Goal: Task Accomplishment & Management: Complete application form

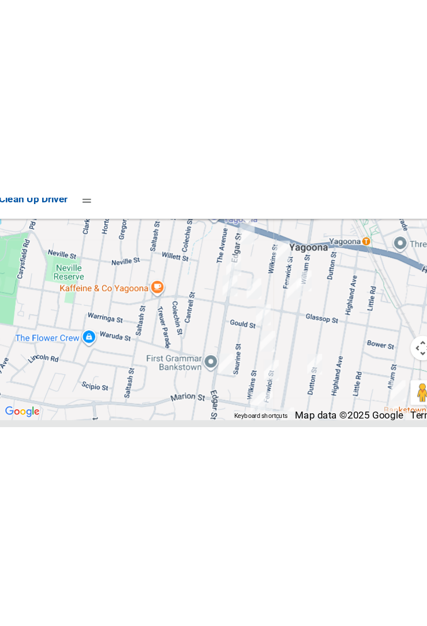
scroll to position [8767, 0]
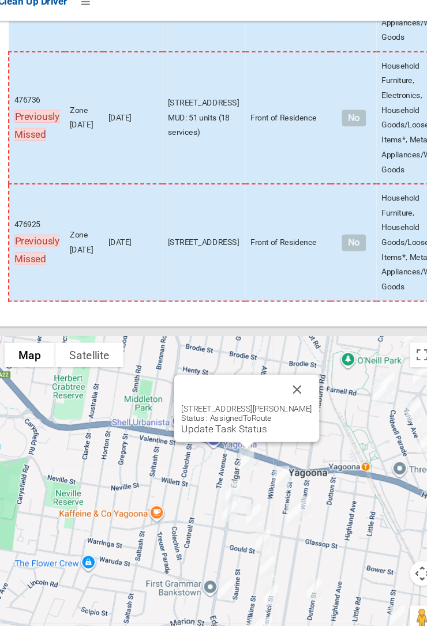
click at [241, 423] on link "Update Task Status" at bounding box center [218, 417] width 80 height 11
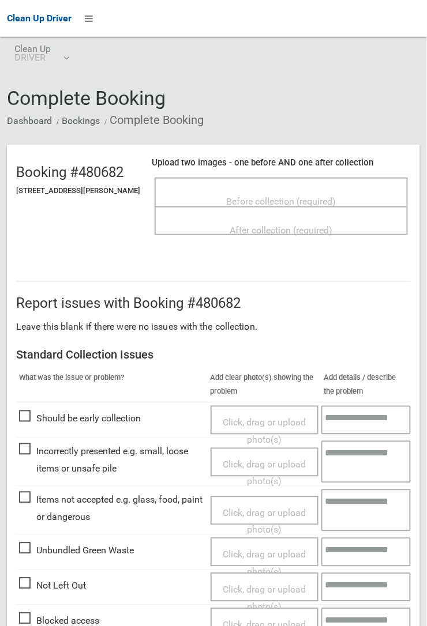
click at [247, 196] on span "Before collection (required)" at bounding box center [282, 201] width 110 height 11
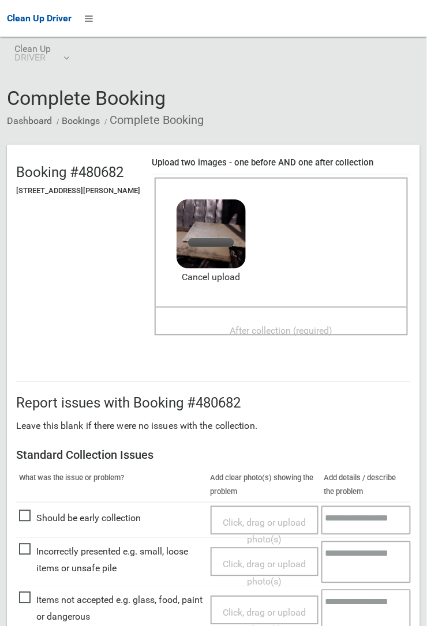
click at [253, 325] on span "After collection (required)" at bounding box center [281, 330] width 103 height 11
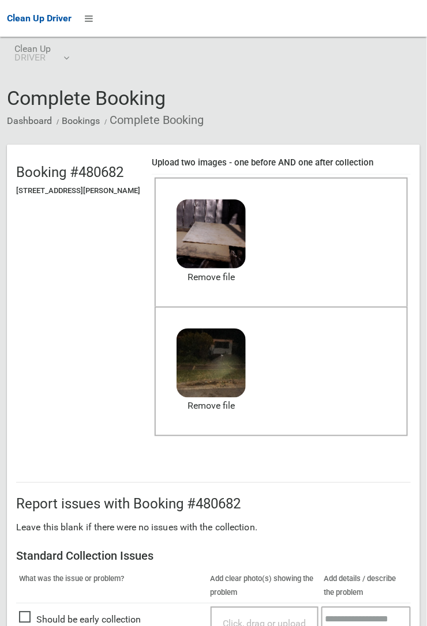
scroll to position [633, 0]
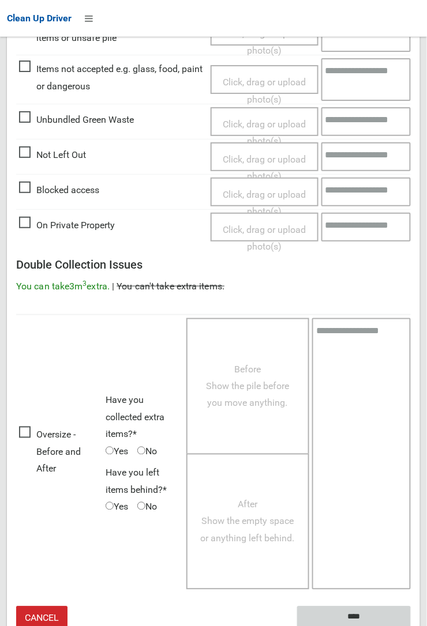
click at [349, 612] on input "****" at bounding box center [354, 617] width 114 height 21
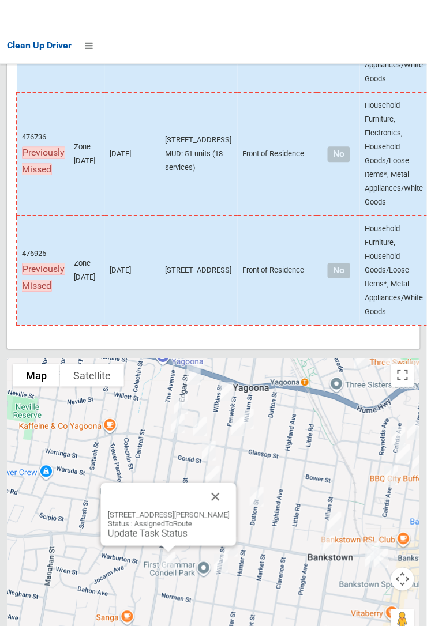
scroll to position [8774, 0]
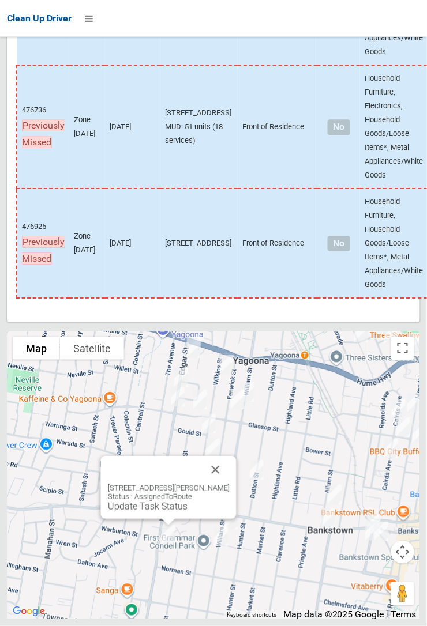
click at [230, 484] on button "Close" at bounding box center [216, 470] width 28 height 28
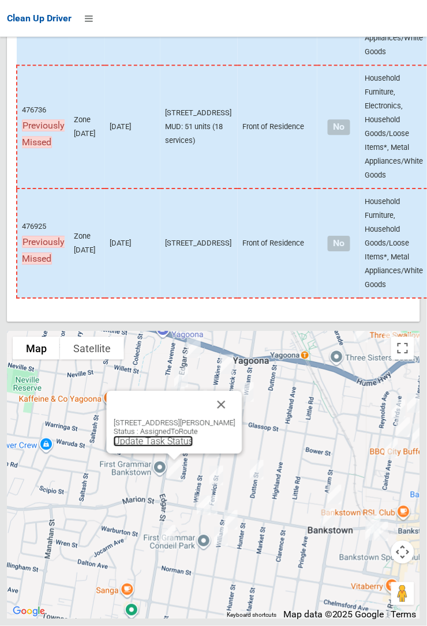
click at [159, 447] on link "Update Task Status" at bounding box center [154, 441] width 80 height 11
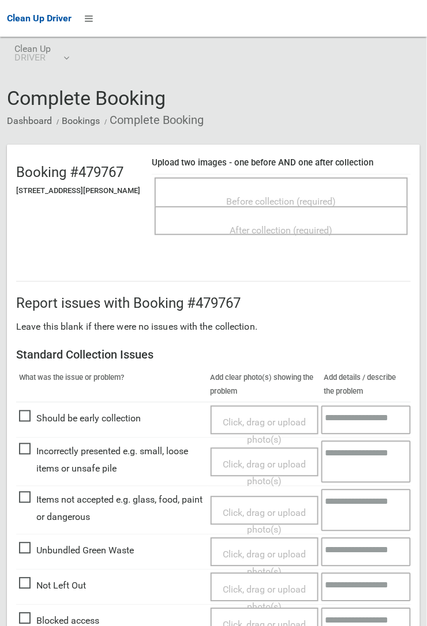
click at [290, 196] on span "Before collection (required)" at bounding box center [282, 201] width 110 height 11
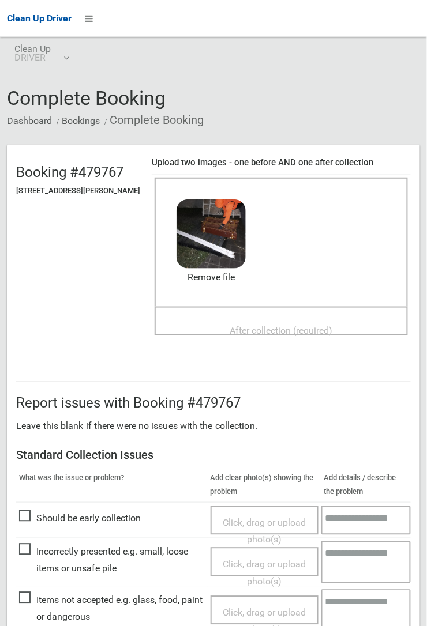
click at [262, 325] on span "After collection (required)" at bounding box center [281, 330] width 103 height 11
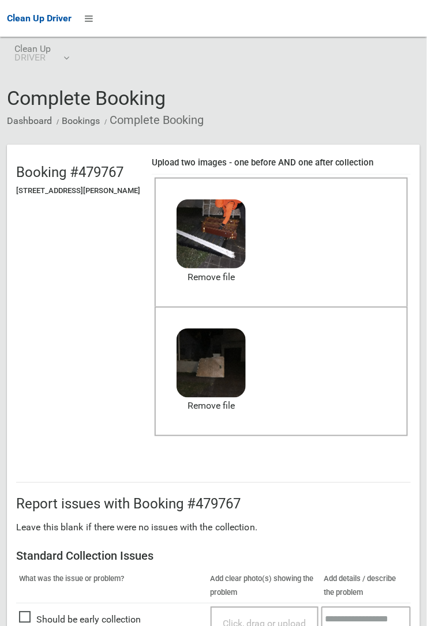
scroll to position [633, 0]
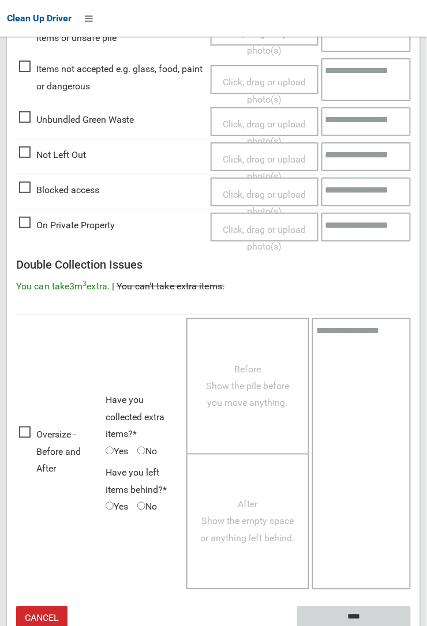
click at [411, 626] on input "****" at bounding box center [354, 617] width 114 height 21
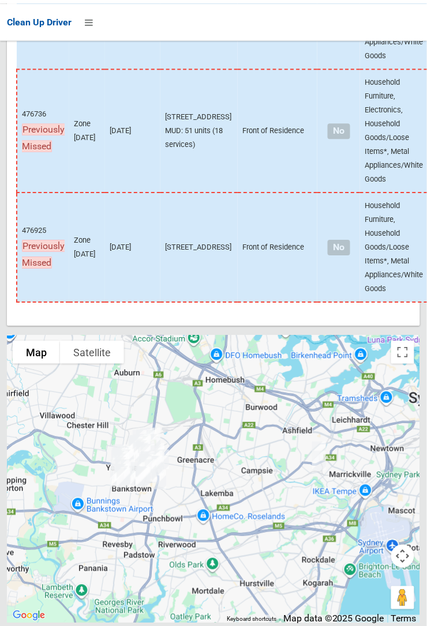
scroll to position [8774, 0]
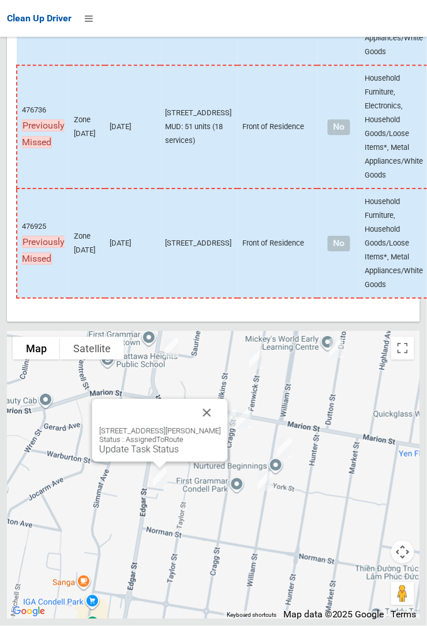
click at [156, 455] on link "Update Task Status" at bounding box center [139, 449] width 80 height 11
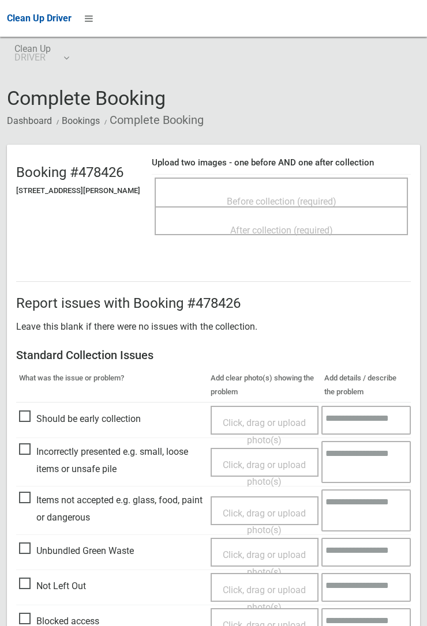
click at [284, 196] on span "Before collection (required)" at bounding box center [282, 201] width 110 height 11
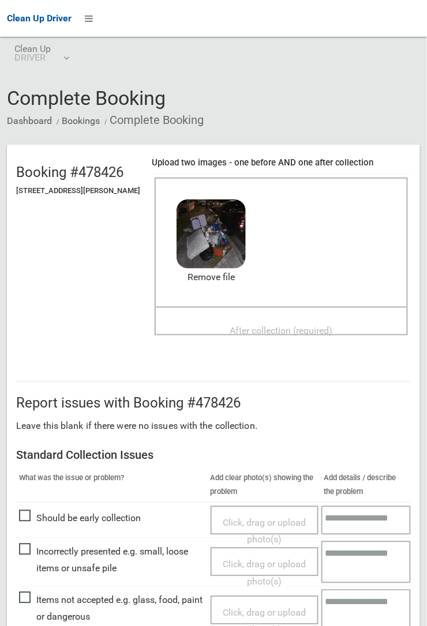
click at [290, 325] on span "After collection (required)" at bounding box center [281, 330] width 103 height 11
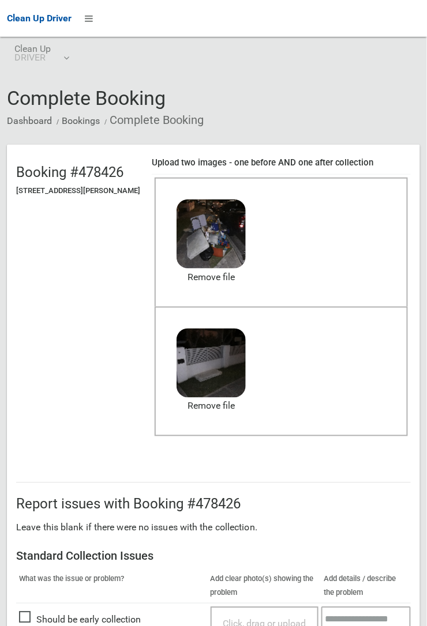
scroll to position [285, 0]
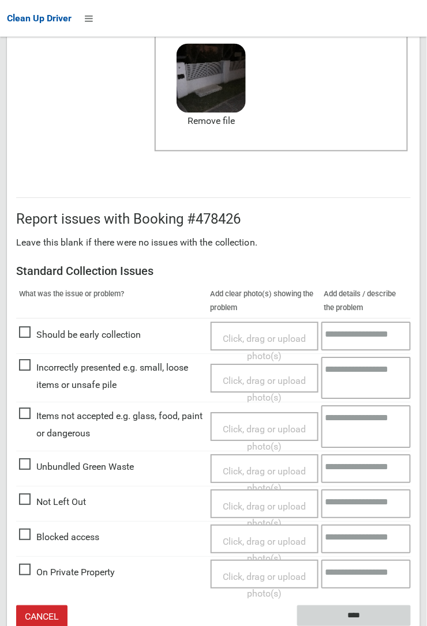
click at [359, 614] on input "****" at bounding box center [354, 616] width 114 height 21
click at [410, 383] on textarea at bounding box center [365, 379] width 89 height 42
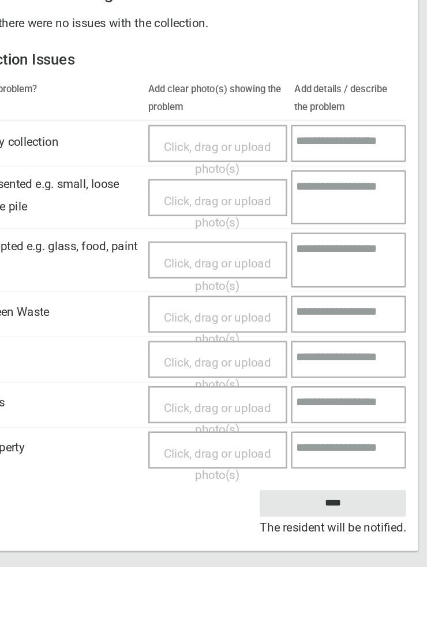
scroll to position [325, 0]
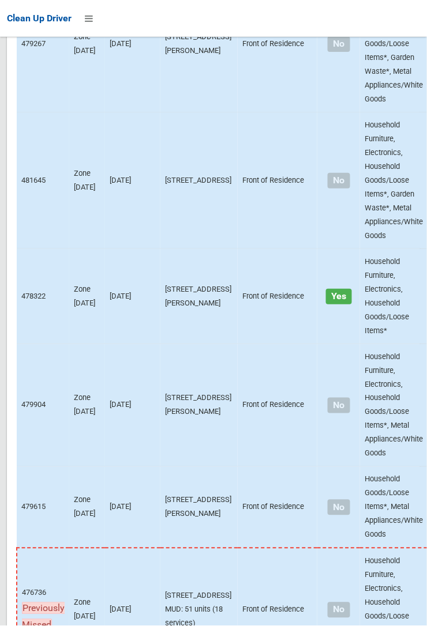
scroll to position [8774, 0]
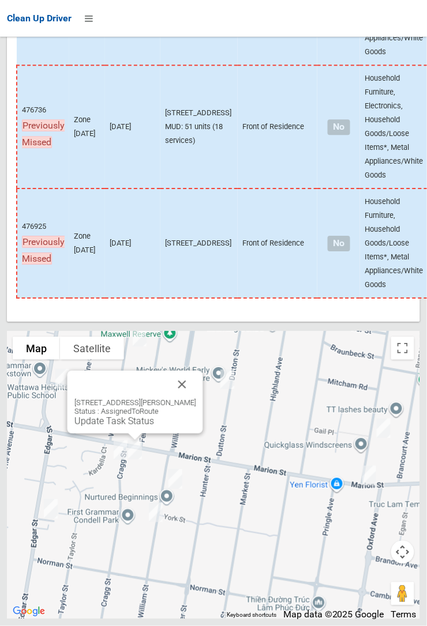
click at [196, 398] on button "Close" at bounding box center [182, 385] width 28 height 28
click at [182, 399] on button "Close" at bounding box center [168, 385] width 28 height 28
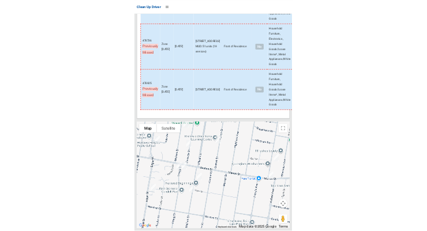
scroll to position [8772, 0]
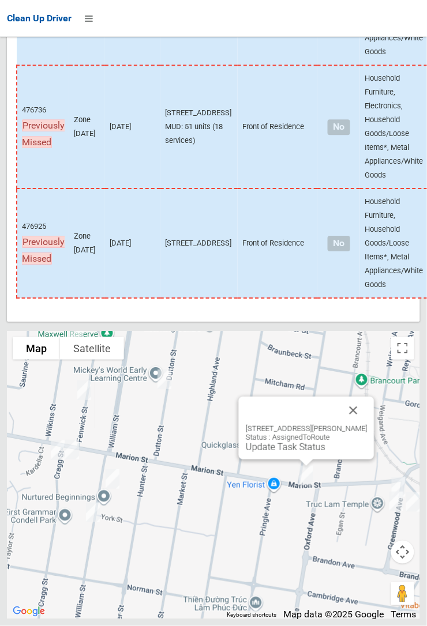
click at [358, 424] on button "Close" at bounding box center [354, 411] width 28 height 28
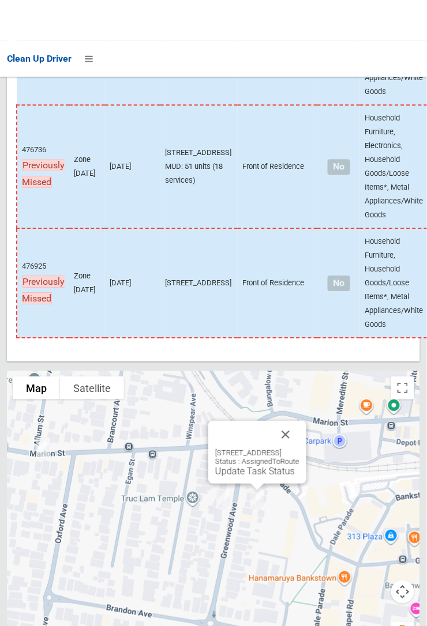
scroll to position [8774, 0]
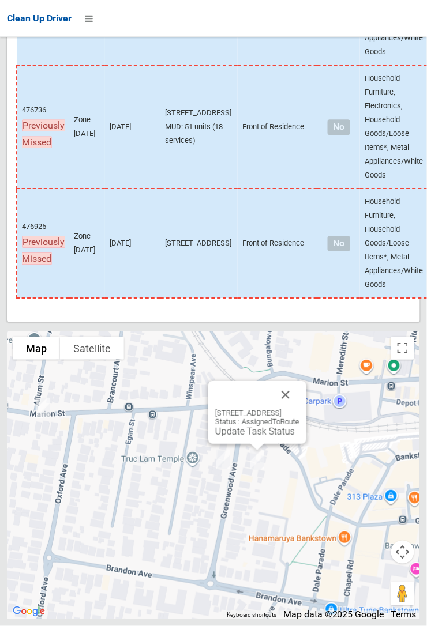
click at [241, 437] on link "Update Task Status" at bounding box center [255, 431] width 80 height 11
click at [299, 409] on button "Close" at bounding box center [286, 395] width 28 height 28
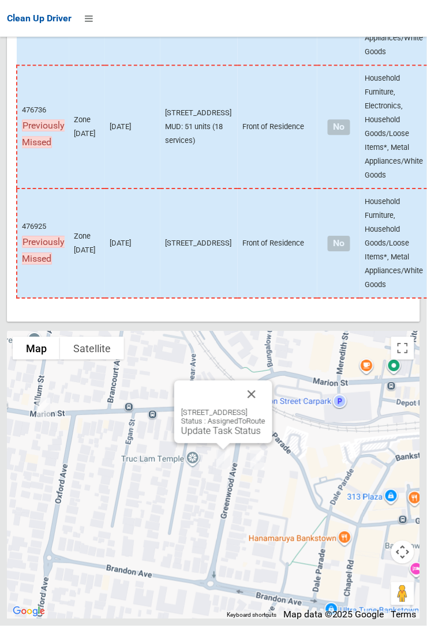
click at [202, 437] on link "Update Task Status" at bounding box center [221, 431] width 80 height 11
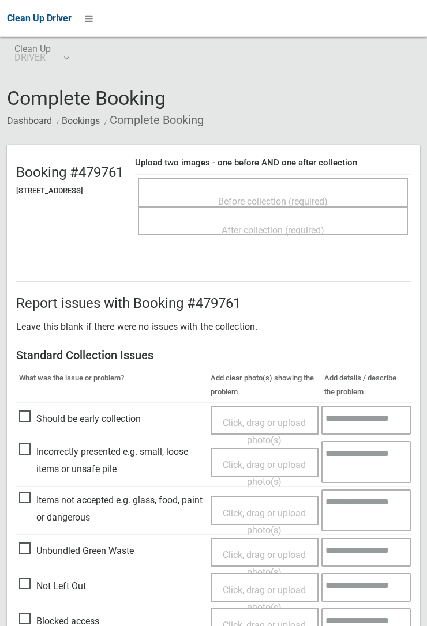
click at [274, 196] on span "Before collection (required)" at bounding box center [273, 201] width 110 height 11
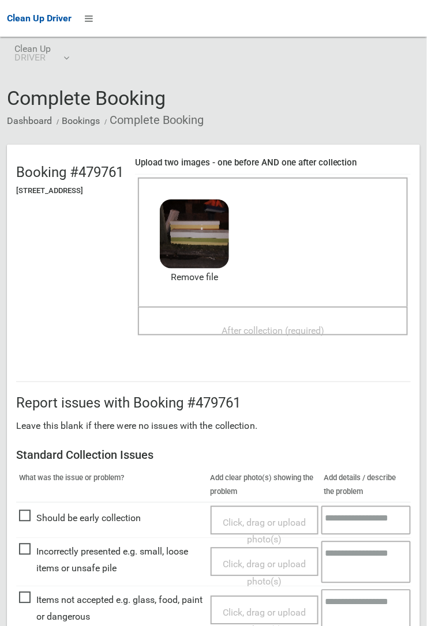
click at [262, 319] on div "After collection (required)" at bounding box center [273, 329] width 245 height 21
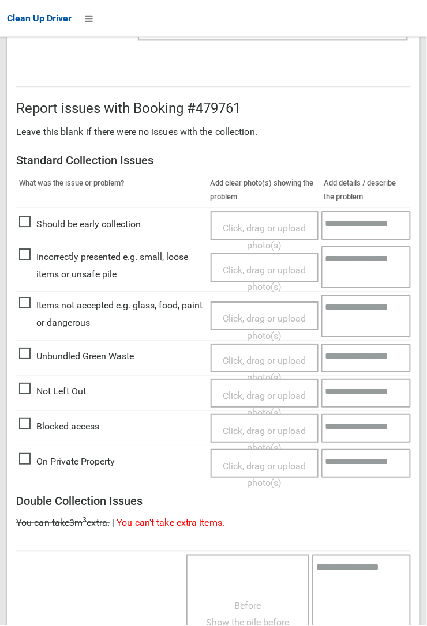
scroll to position [633, 0]
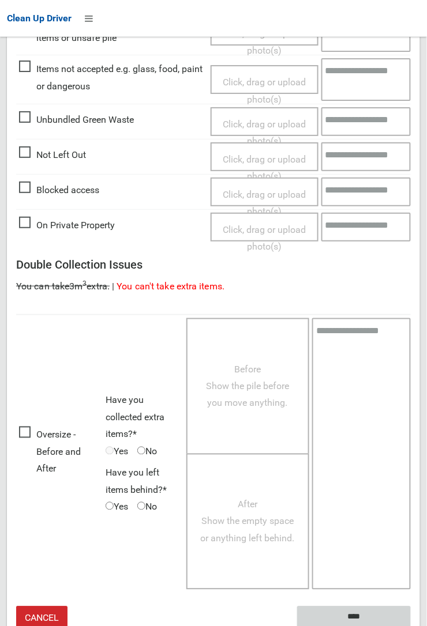
click at [411, 626] on input "****" at bounding box center [354, 617] width 114 height 21
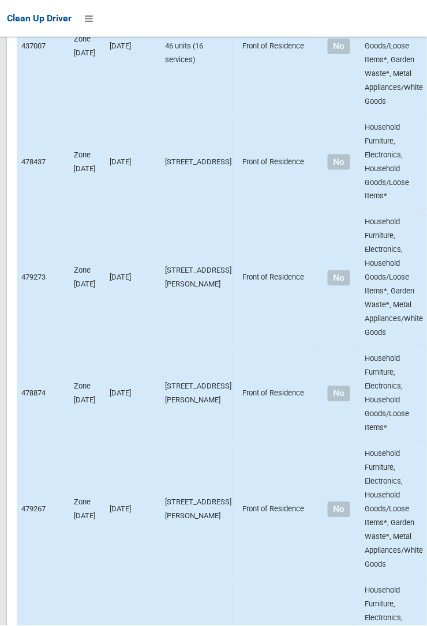
scroll to position [8774, 0]
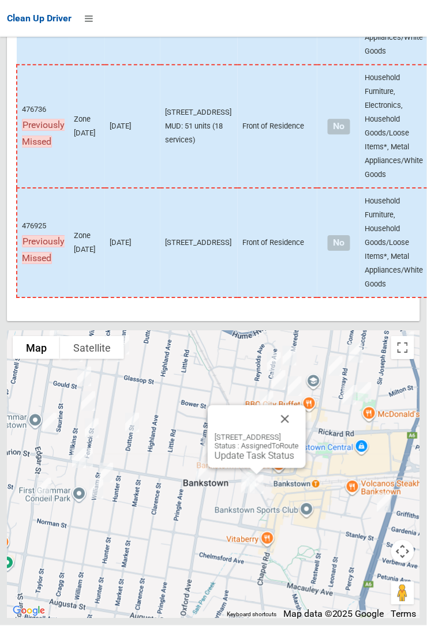
click at [246, 462] on link "Update Task Status" at bounding box center [255, 456] width 80 height 11
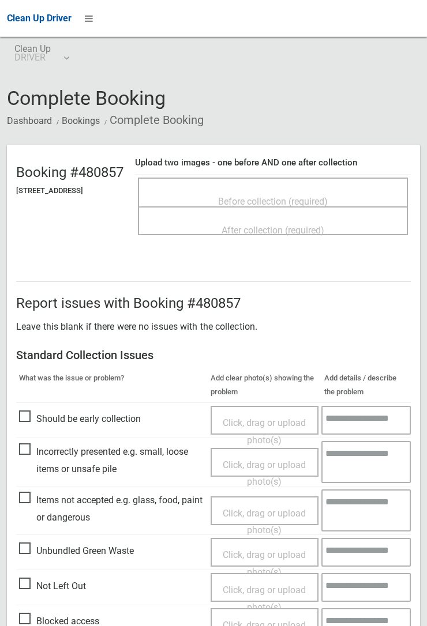
click at [285, 196] on span "Before collection (required)" at bounding box center [273, 201] width 110 height 11
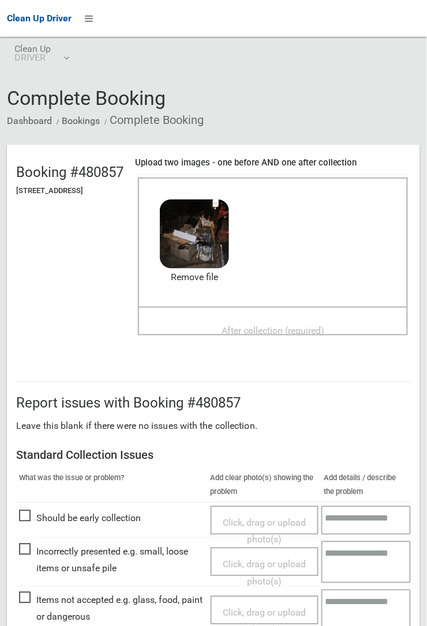
click at [267, 325] on span "After collection (required)" at bounding box center [272, 330] width 103 height 11
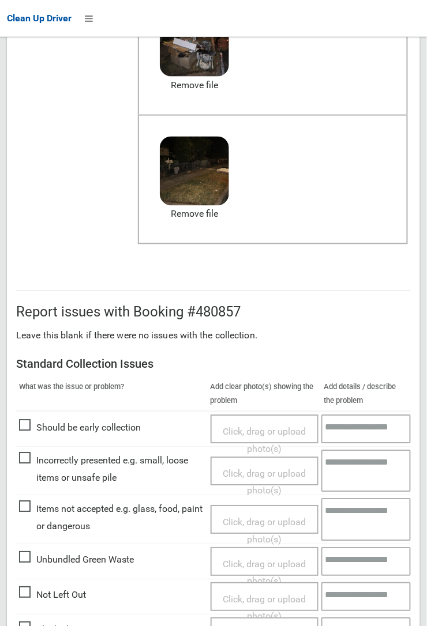
scroll to position [633, 0]
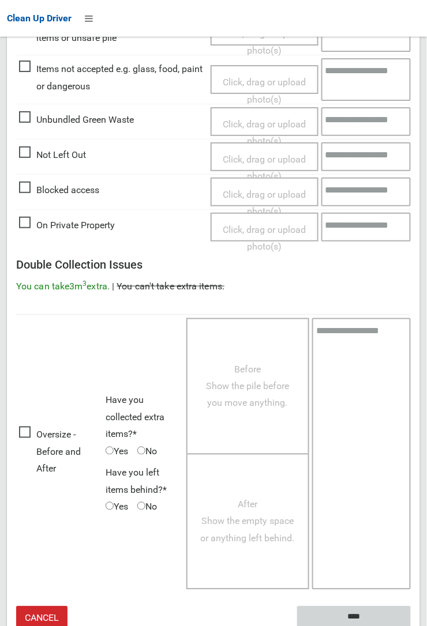
click at [362, 610] on input "****" at bounding box center [354, 617] width 114 height 21
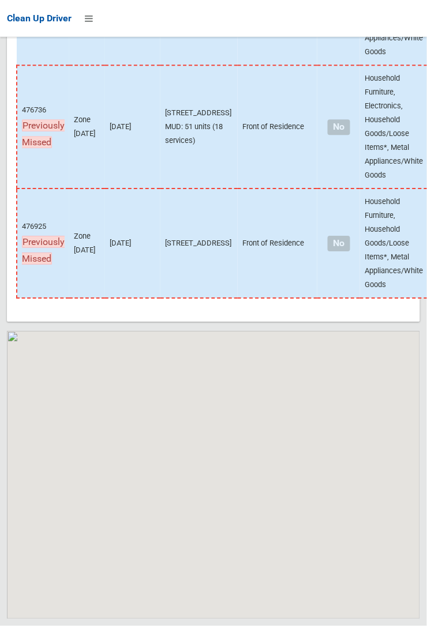
scroll to position [8774, 0]
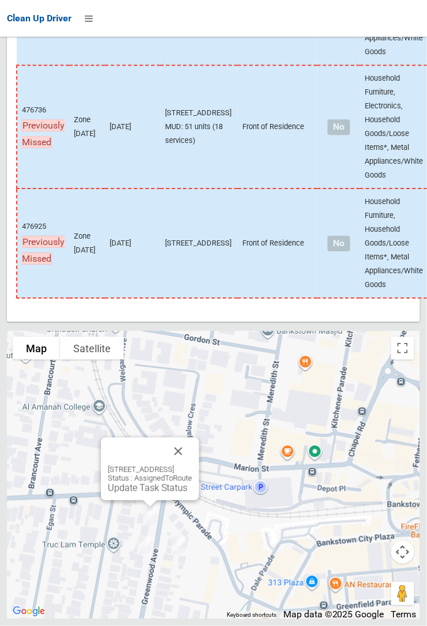
click at [127, 494] on link "Update Task Status" at bounding box center [148, 488] width 80 height 11
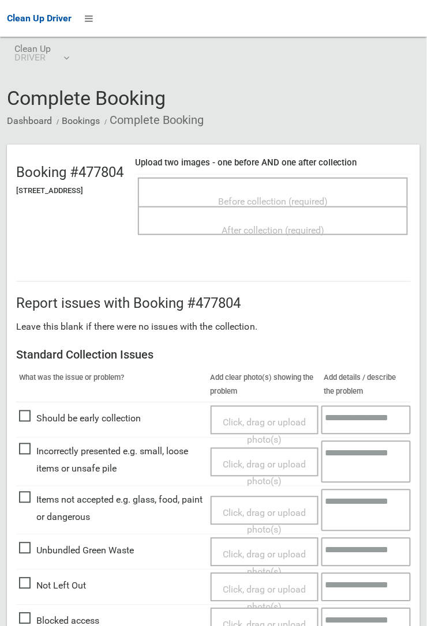
click at [273, 196] on span "Before collection (required)" at bounding box center [273, 201] width 110 height 11
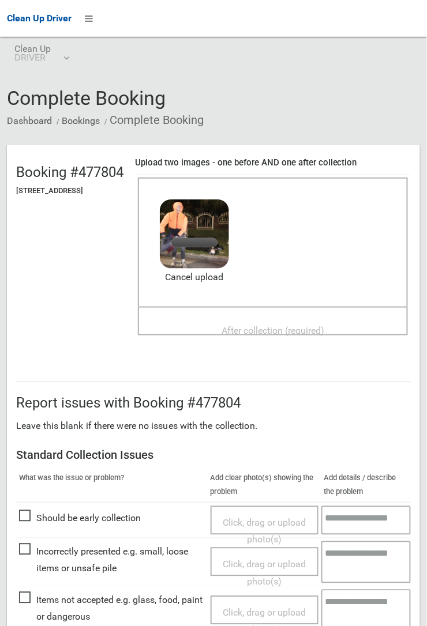
click at [275, 319] on div "After collection (required)" at bounding box center [273, 329] width 245 height 21
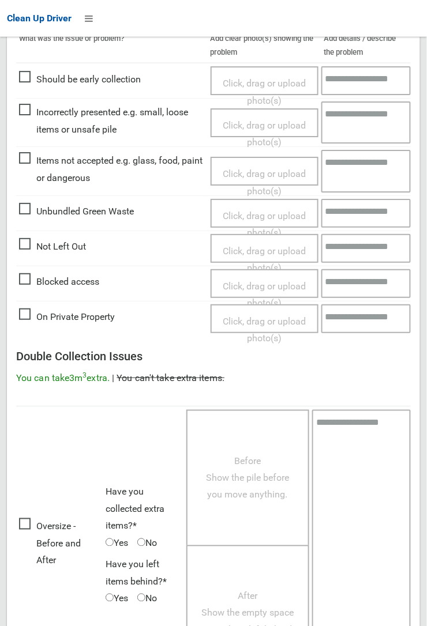
scroll to position [633, 0]
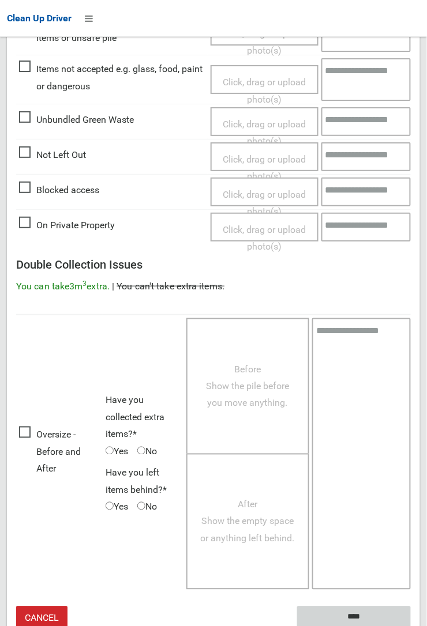
click at [360, 616] on input "****" at bounding box center [354, 617] width 114 height 21
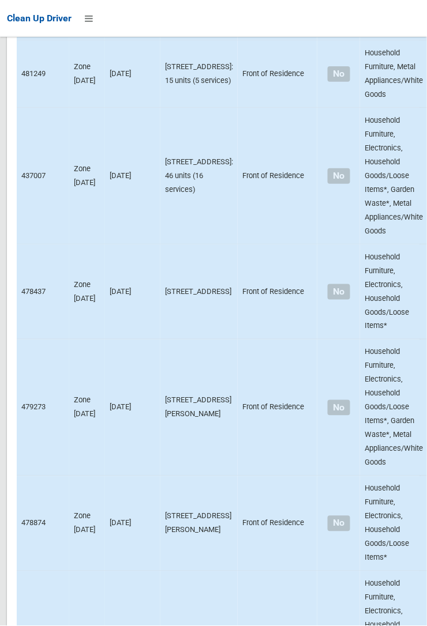
scroll to position [8774, 0]
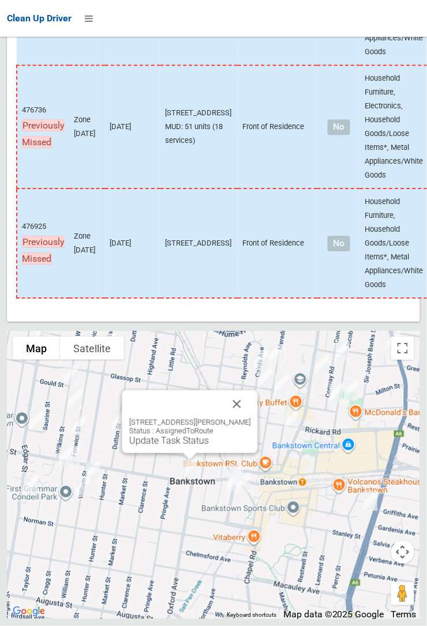
click at [258, 438] on div "114 Marion Street, BANKSTOWN NSW 2200 Status : AssignedToRoute Update Task Stat…" at bounding box center [190, 421] width 136 height 63
click at [251, 418] on button "Close" at bounding box center [237, 404] width 28 height 28
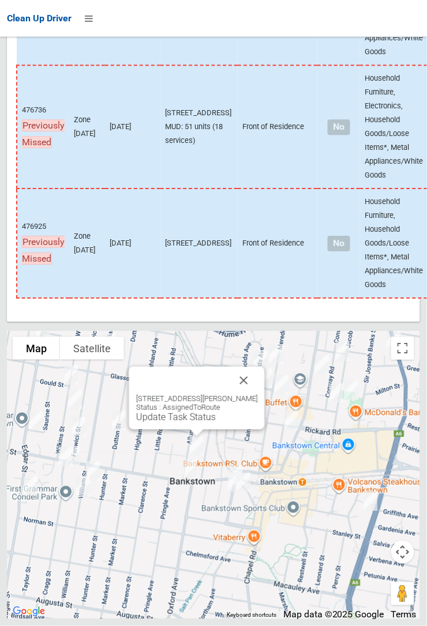
click at [255, 394] on button "Close" at bounding box center [244, 381] width 28 height 28
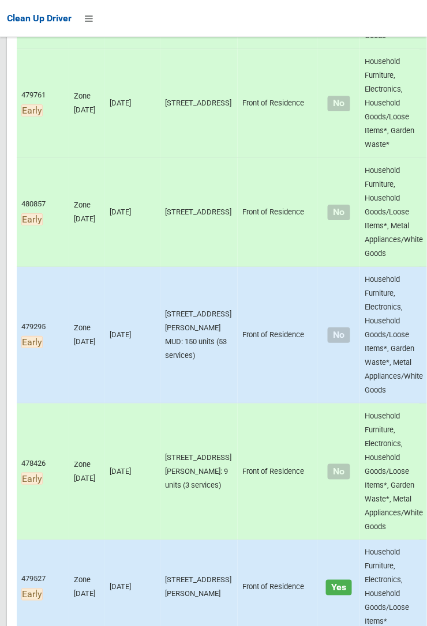
scroll to position [1832, 0]
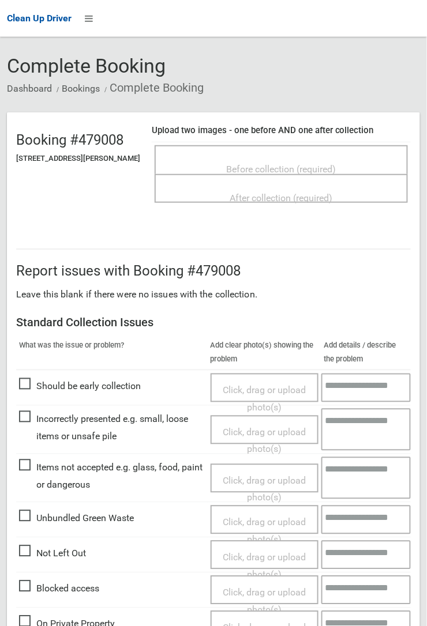
scroll to position [32, 0]
click at [36, 551] on span "Not Left Out" at bounding box center [52, 554] width 67 height 17
click at [24, 552] on span "Not Left Out" at bounding box center [52, 554] width 67 height 17
click at [258, 558] on span "Click, drag or upload photo(s)" at bounding box center [264, 566] width 83 height 28
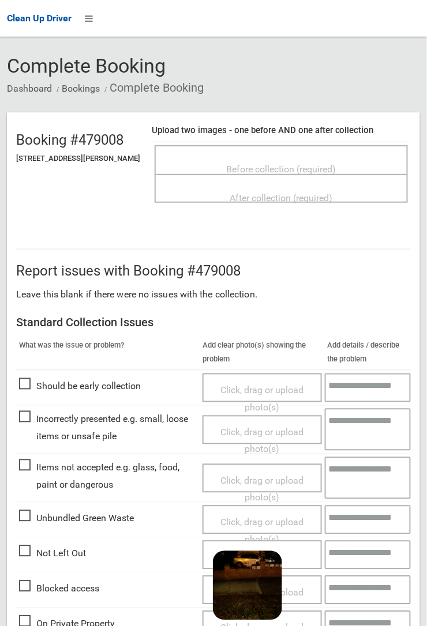
scroll to position [84, 0]
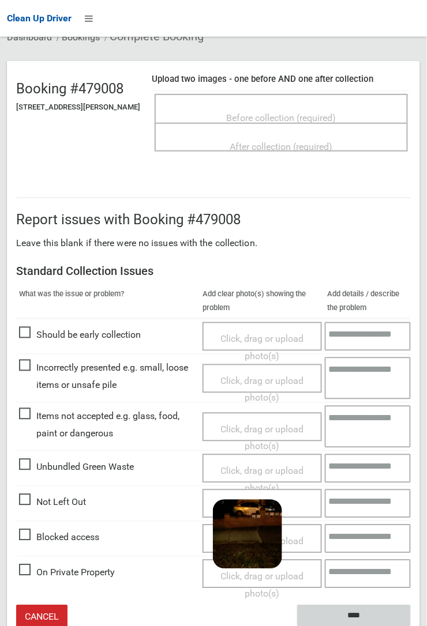
click at [411, 626] on input "****" at bounding box center [354, 616] width 114 height 21
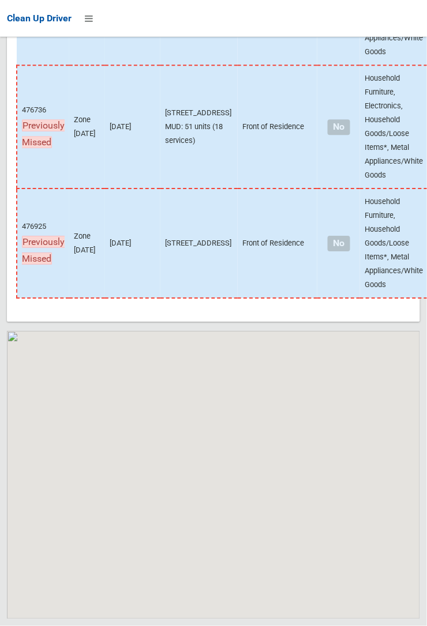
scroll to position [8774, 0]
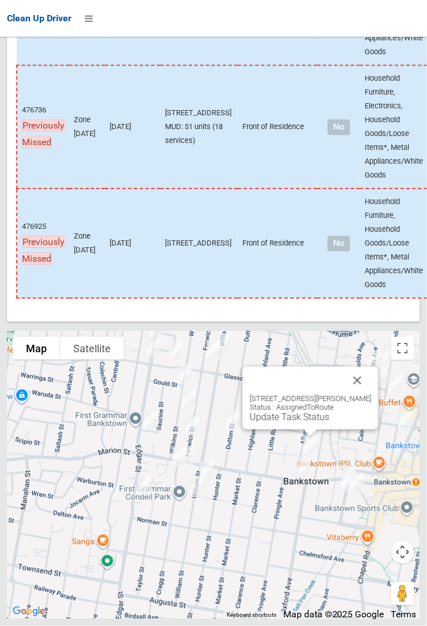
click at [294, 423] on link "Update Task Status" at bounding box center [290, 417] width 80 height 11
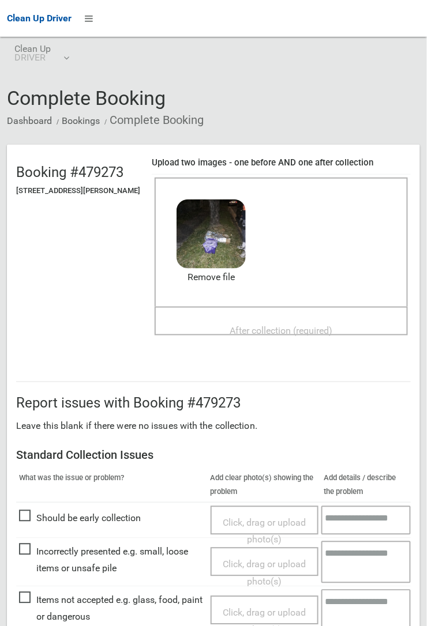
click at [307, 325] on span "After collection (required)" at bounding box center [281, 330] width 103 height 11
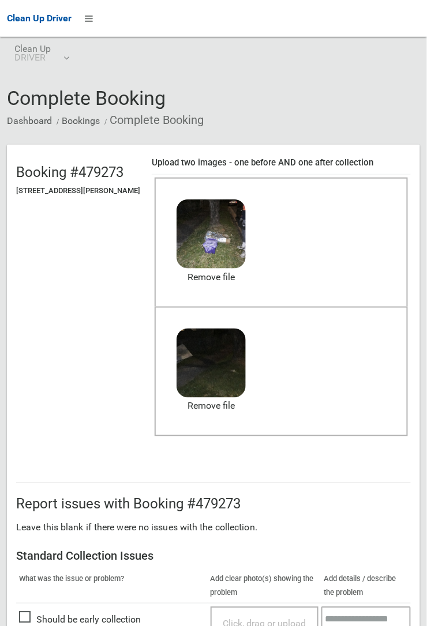
scroll to position [633, 0]
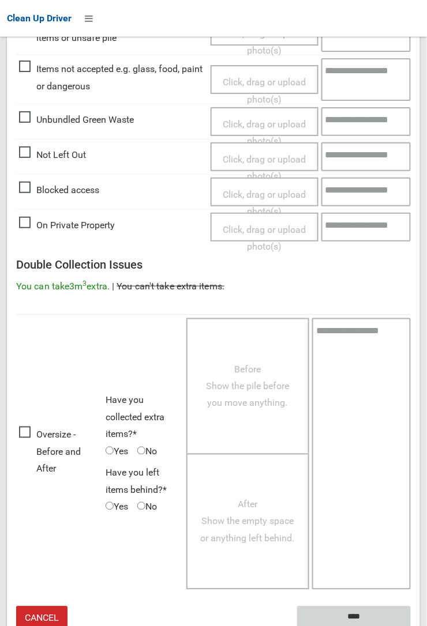
click at [411, 626] on input "****" at bounding box center [354, 617] width 114 height 21
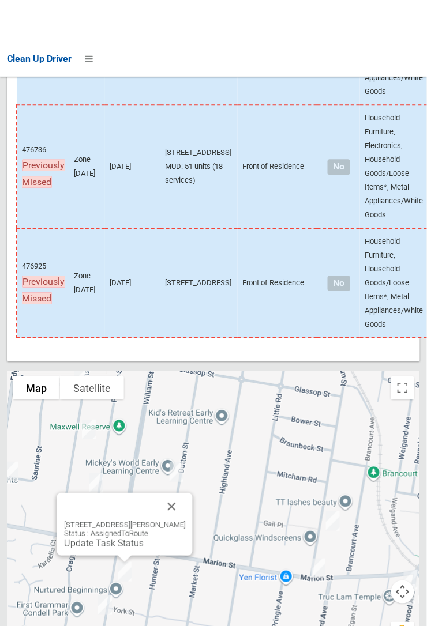
scroll to position [8774, 0]
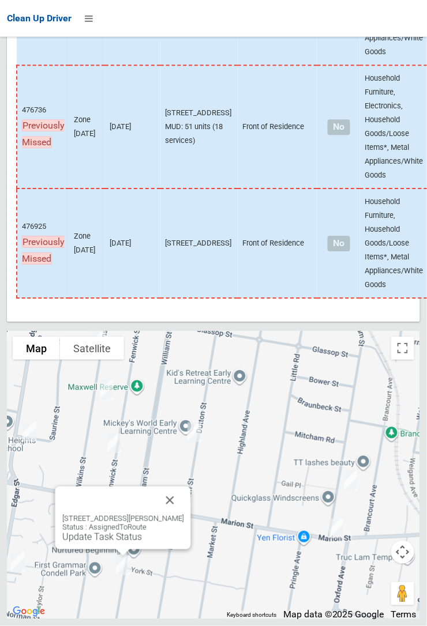
click at [183, 514] on button "Close" at bounding box center [170, 501] width 28 height 28
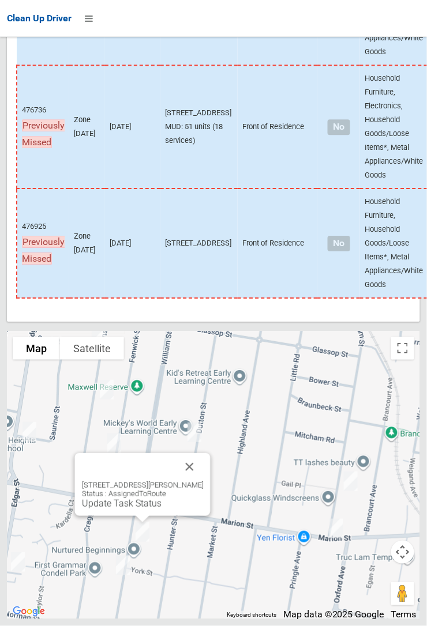
click at [122, 509] on link "Update Task Status" at bounding box center [122, 503] width 80 height 11
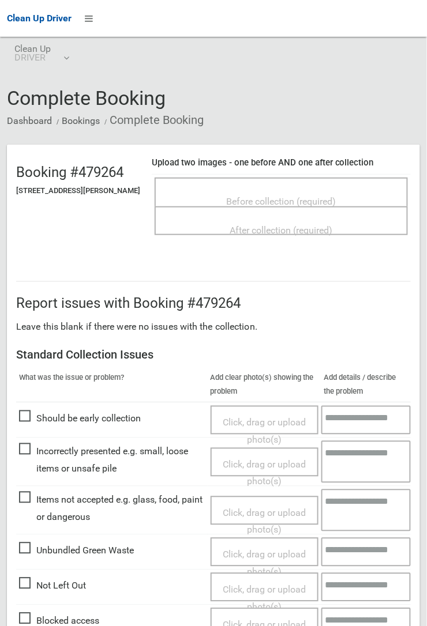
click at [258, 199] on span "Before collection (required)" at bounding box center [282, 201] width 110 height 11
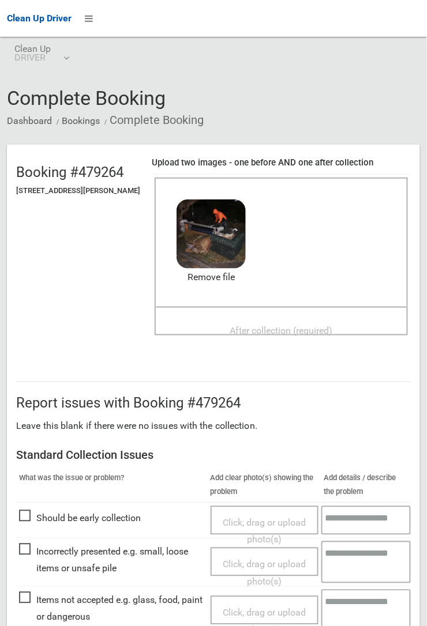
click at [281, 325] on span "After collection (required)" at bounding box center [281, 330] width 103 height 11
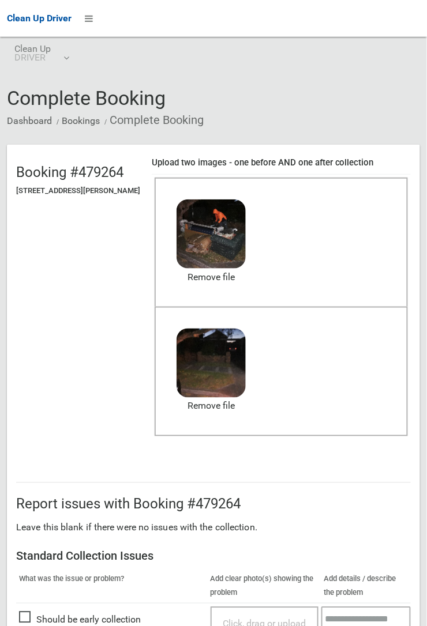
scroll to position [633, 0]
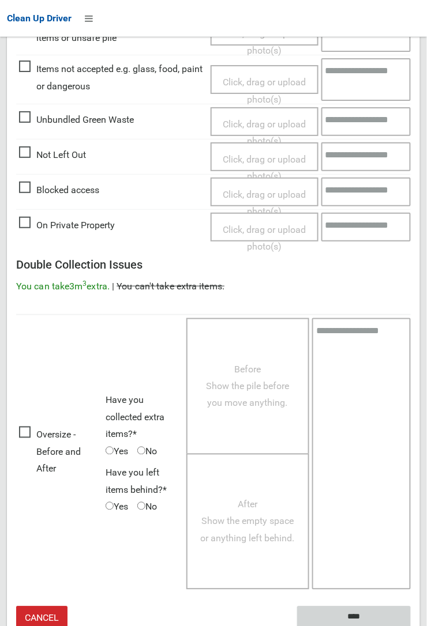
click at [411, 626] on input "****" at bounding box center [354, 617] width 114 height 21
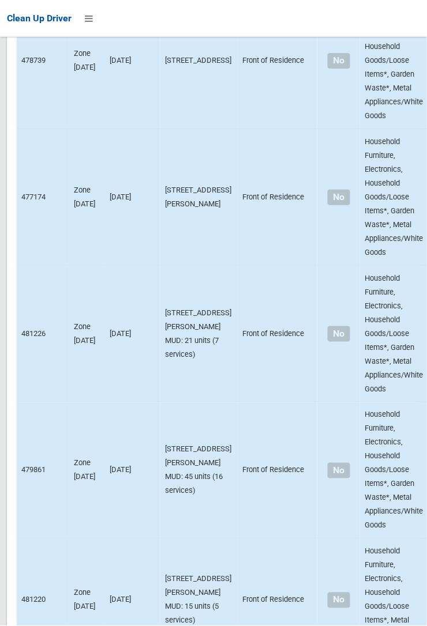
scroll to position [8774, 0]
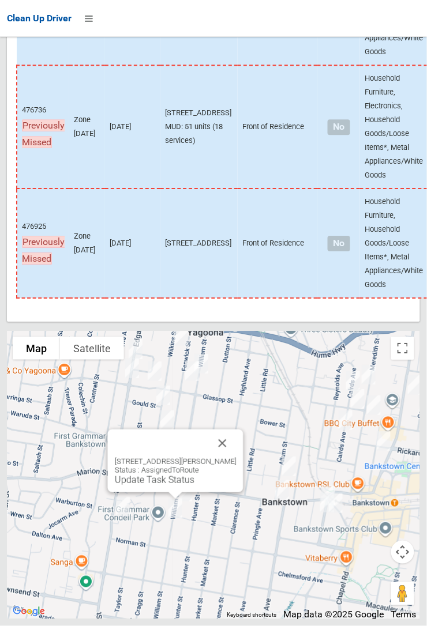
click at [166, 486] on link "Update Task Status" at bounding box center [155, 480] width 80 height 11
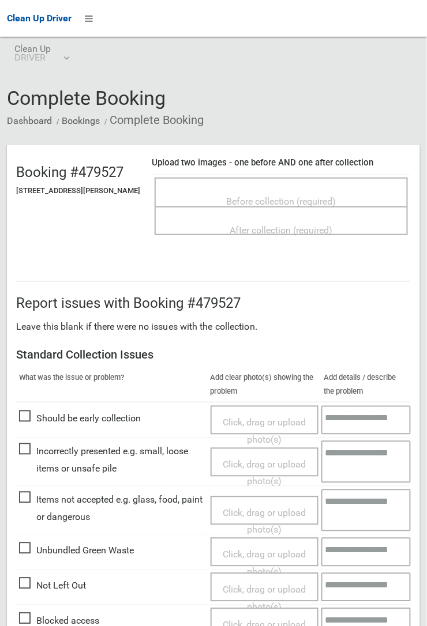
click at [20, 450] on span "Incorrectly presented e.g. small, loose items or unsafe pile" at bounding box center [112, 460] width 186 height 34
click at [268, 462] on span "Click, drag or upload photo(s)" at bounding box center [264, 474] width 83 height 28
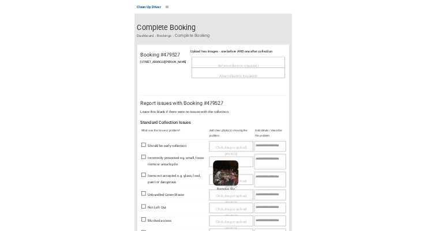
scroll to position [431, 0]
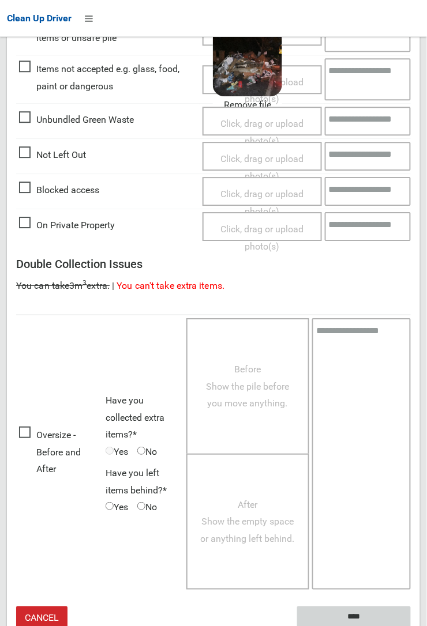
click at [411, 626] on input "****" at bounding box center [354, 617] width 114 height 21
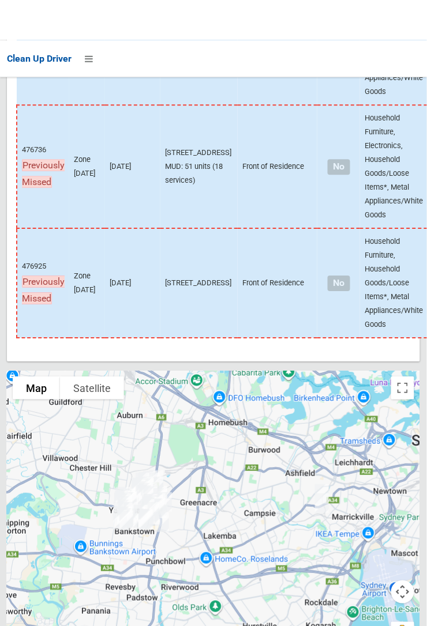
scroll to position [8774, 0]
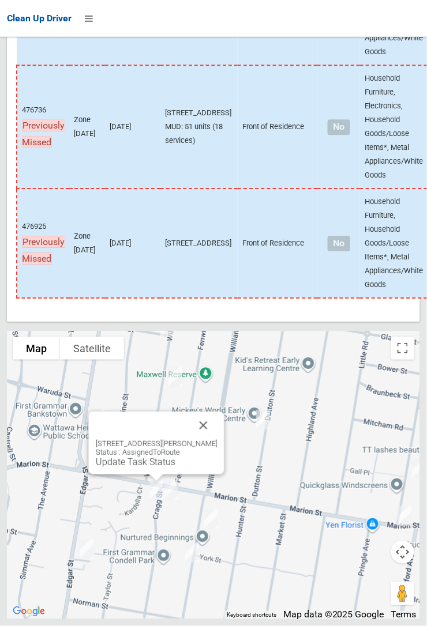
click at [149, 231] on link "Update Task Status" at bounding box center [136, 462] width 80 height 11
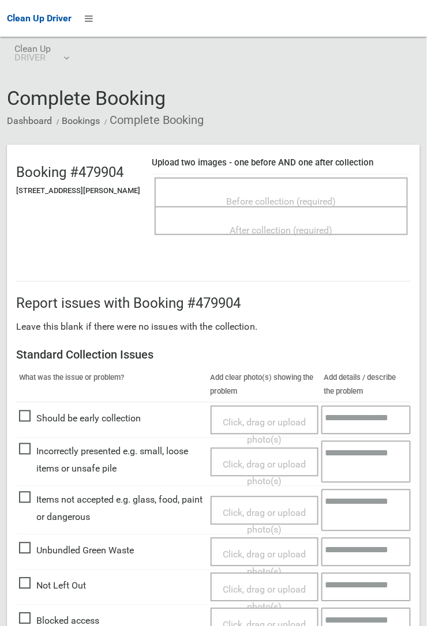
click at [249, 196] on span "Before collection (required)" at bounding box center [282, 201] width 110 height 11
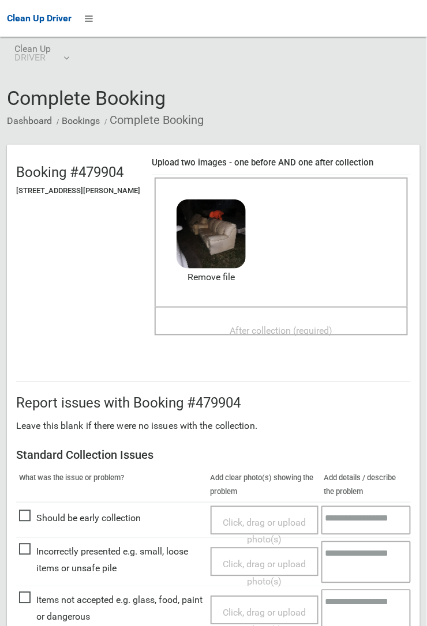
click at [280, 319] on div "After collection (required)" at bounding box center [281, 329] width 228 height 21
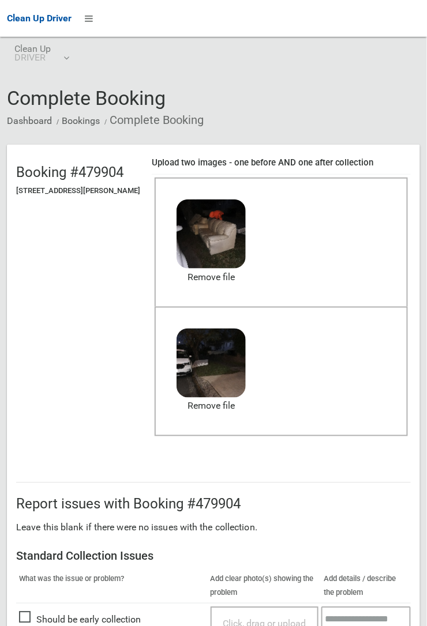
scroll to position [633, 0]
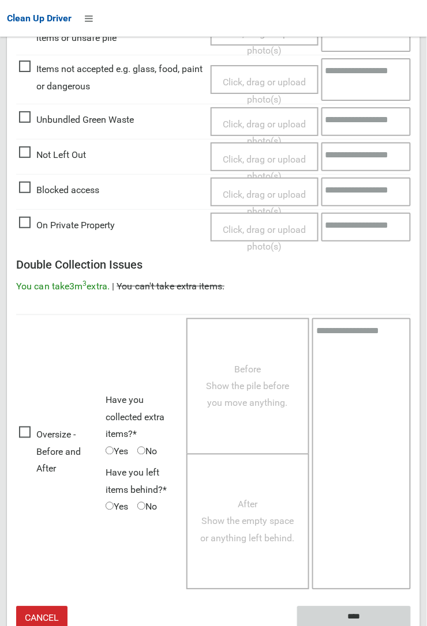
click at [411, 626] on input "****" at bounding box center [354, 617] width 114 height 21
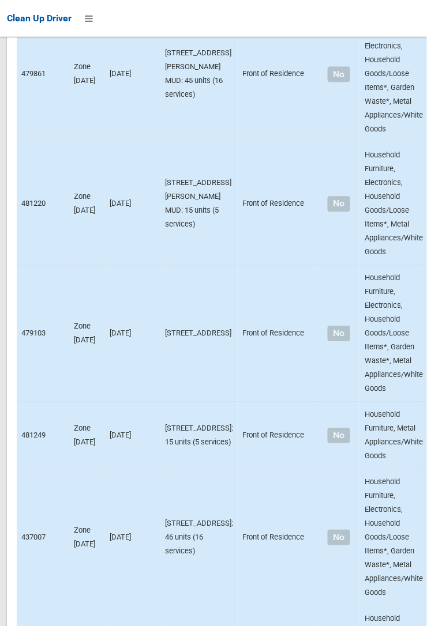
scroll to position [8774, 0]
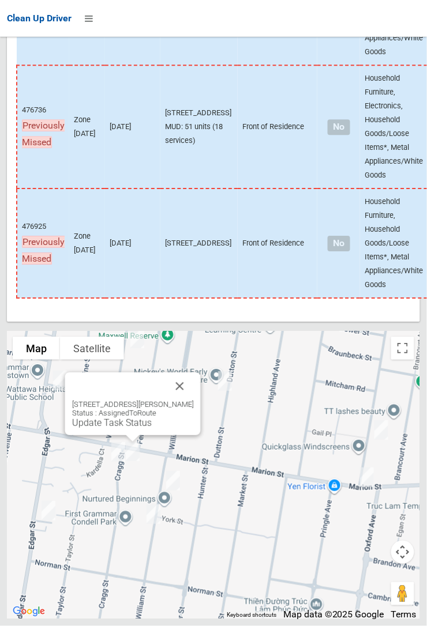
click at [127, 428] on link "Update Task Status" at bounding box center [112, 423] width 80 height 11
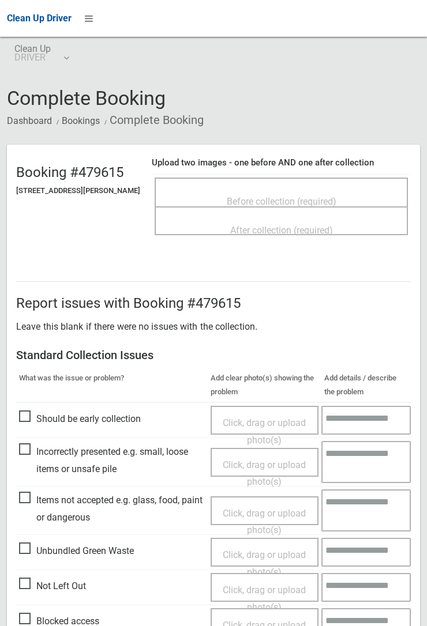
click at [264, 198] on span "Before collection (required)" at bounding box center [282, 201] width 110 height 11
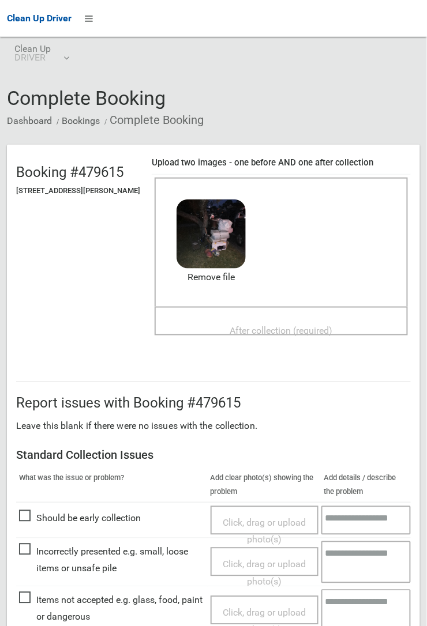
click at [266, 325] on span "After collection (required)" at bounding box center [281, 330] width 103 height 11
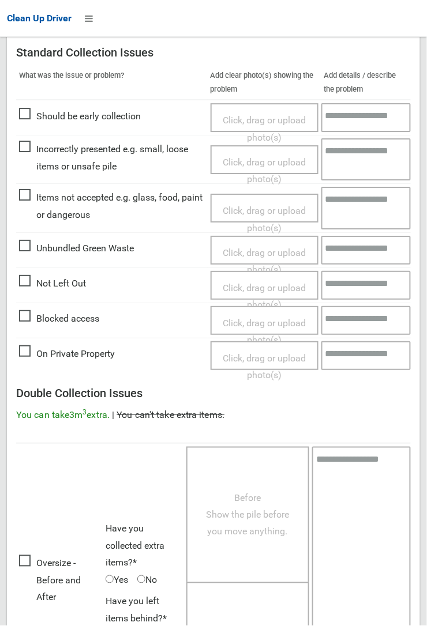
scroll to position [633, 0]
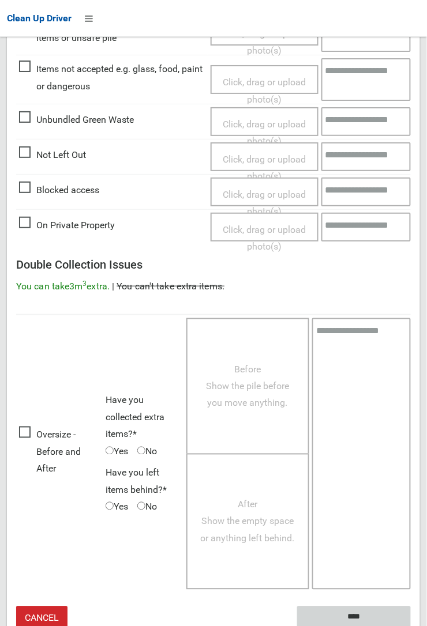
click at [351, 612] on input "****" at bounding box center [354, 617] width 114 height 21
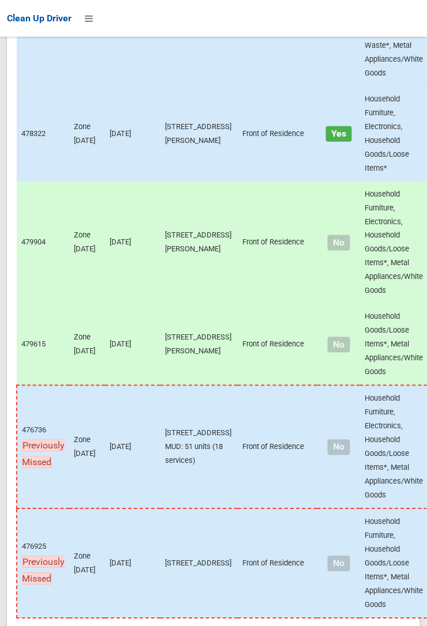
scroll to position [8774, 0]
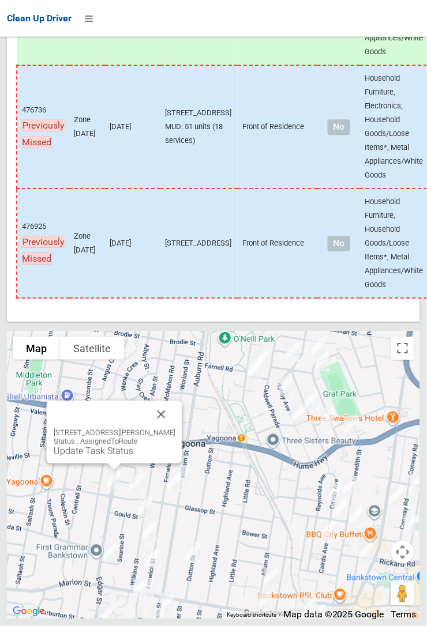
click at [172, 428] on button "Close" at bounding box center [162, 415] width 28 height 28
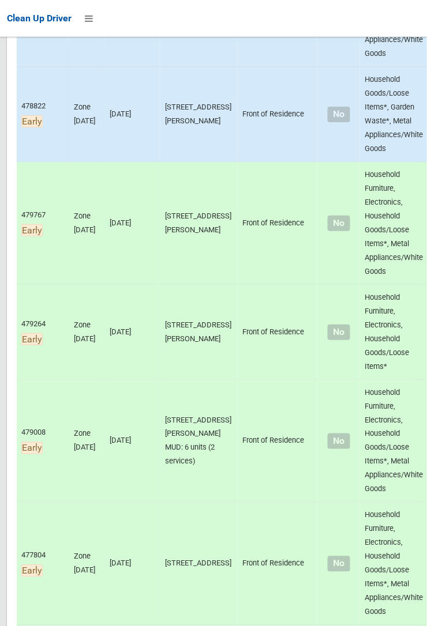
scroll to position [0, 0]
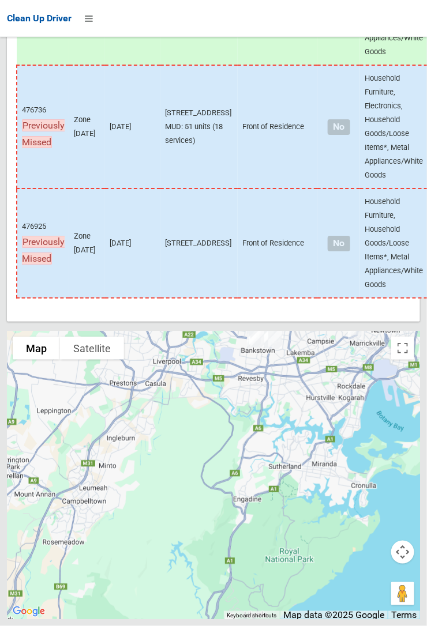
scroll to position [8774, 0]
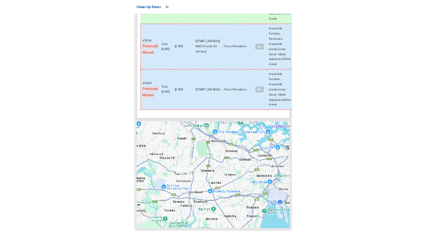
scroll to position [8774, 0]
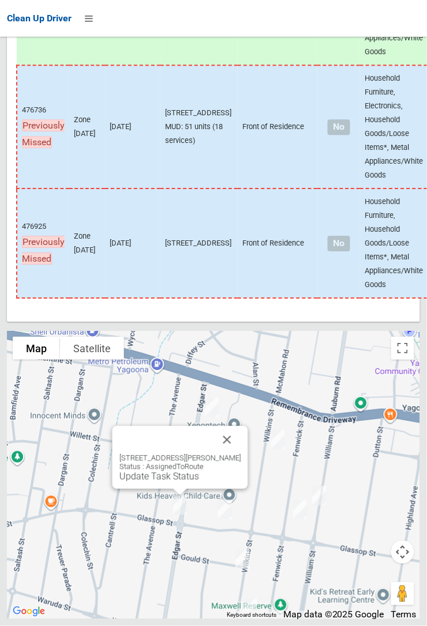
click at [235, 454] on button "Close" at bounding box center [227, 440] width 28 height 28
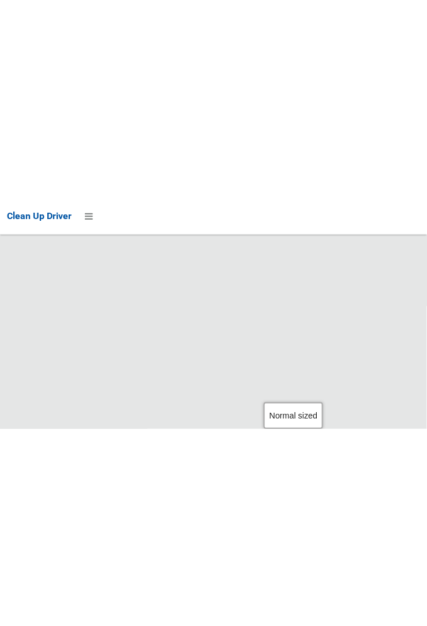
scroll to position [8735, 0]
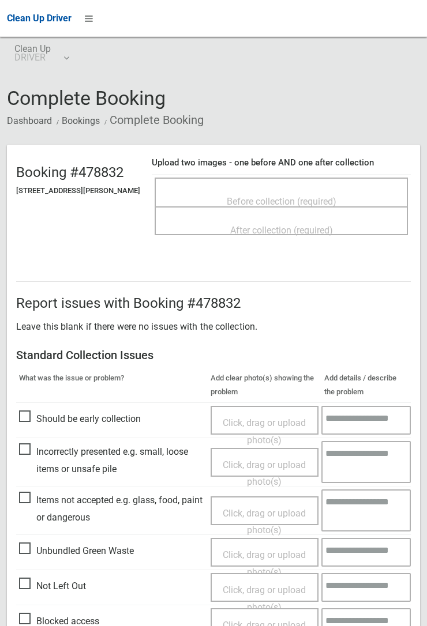
click at [259, 196] on span "Before collection (required)" at bounding box center [282, 201] width 110 height 11
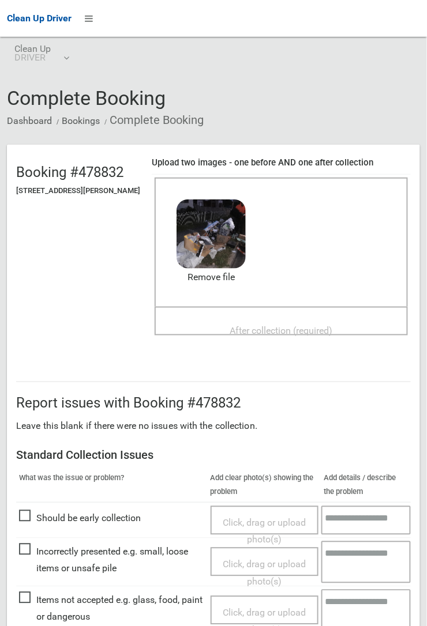
click at [260, 325] on span "After collection (required)" at bounding box center [281, 330] width 103 height 11
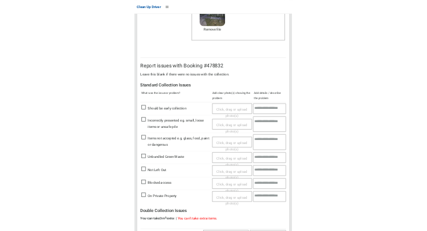
scroll to position [633, 0]
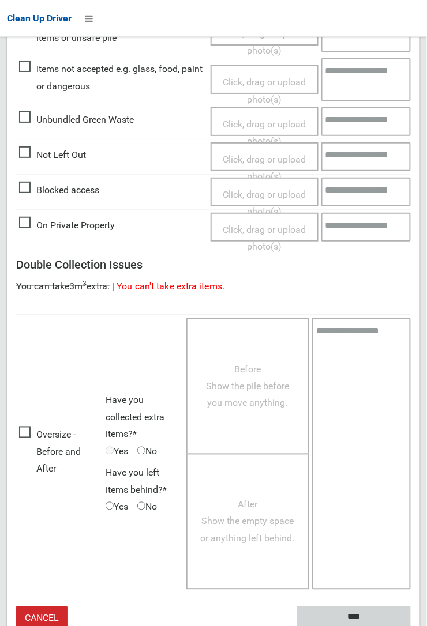
click at [411, 626] on input "****" at bounding box center [354, 617] width 114 height 21
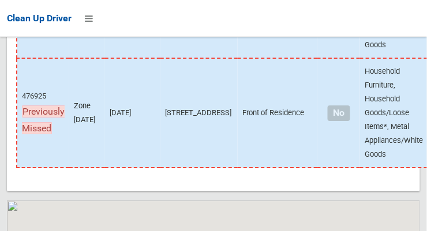
scroll to position [9184, 0]
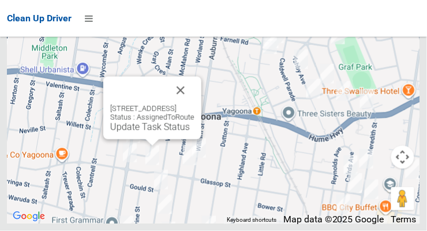
click at [194, 104] on button "Close" at bounding box center [181, 91] width 28 height 28
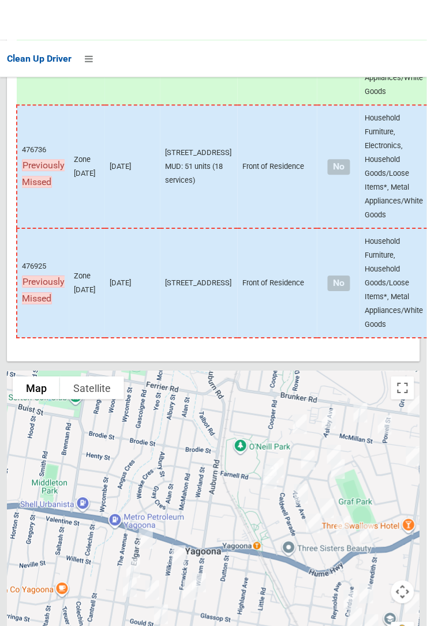
scroll to position [8774, 0]
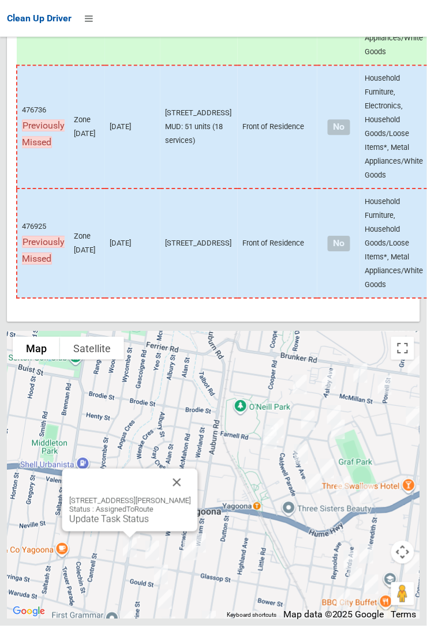
click at [123, 231] on link "Update Task Status" at bounding box center [109, 519] width 80 height 11
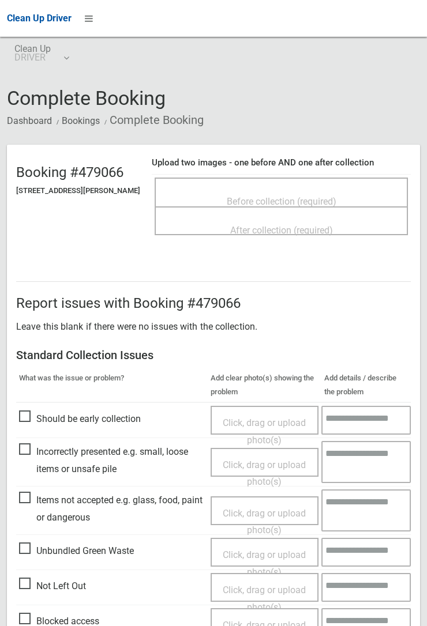
click at [302, 196] on span "Before collection (required)" at bounding box center [282, 201] width 110 height 11
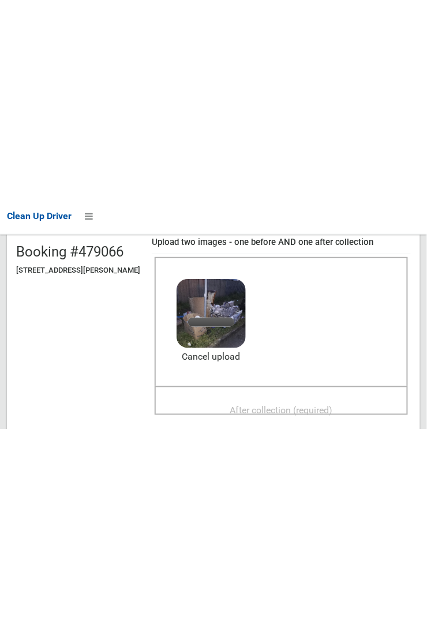
scroll to position [122, 0]
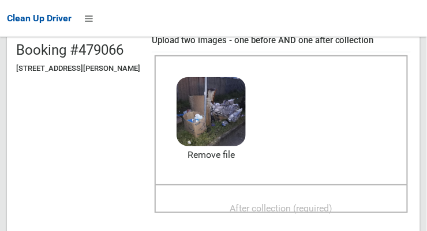
click at [294, 203] on span "After collection (required)" at bounding box center [281, 208] width 103 height 11
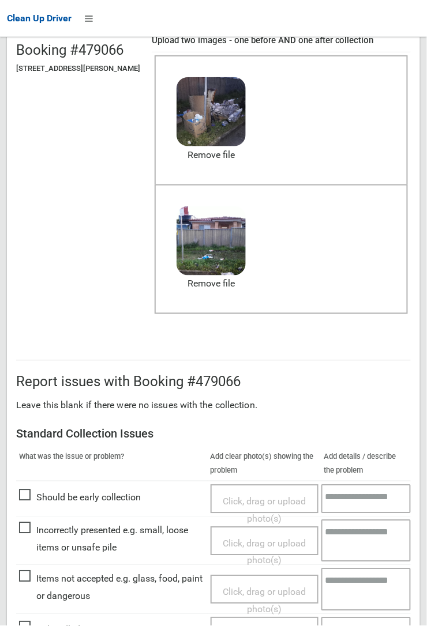
scroll to position [633, 0]
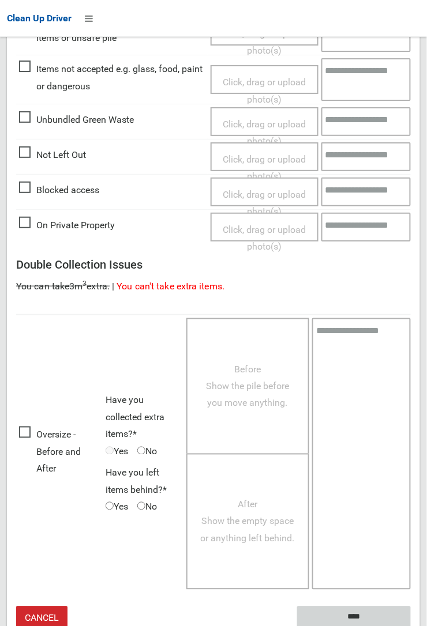
click at [411, 626] on input "****" at bounding box center [354, 617] width 114 height 21
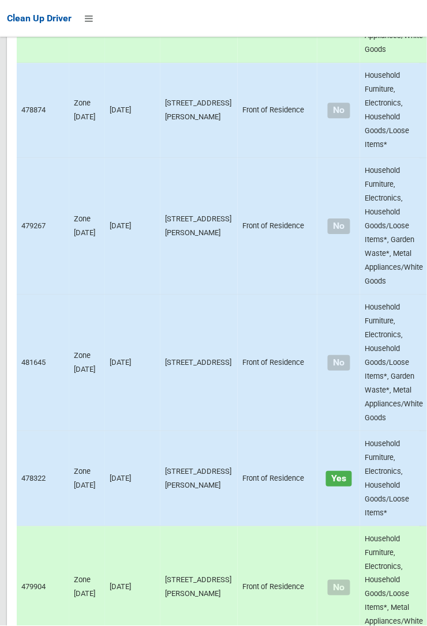
scroll to position [8774, 0]
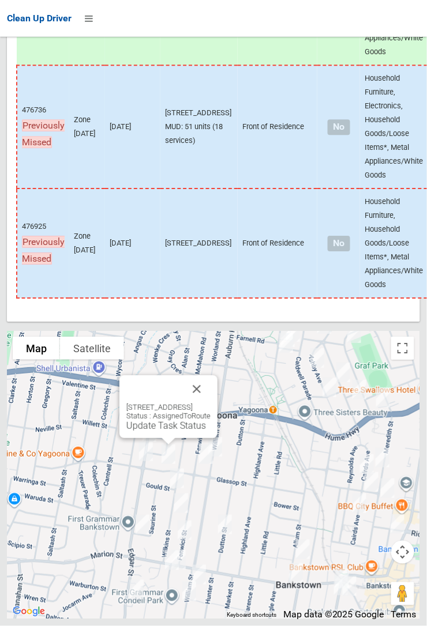
click at [168, 431] on link "Update Task Status" at bounding box center [166, 425] width 80 height 11
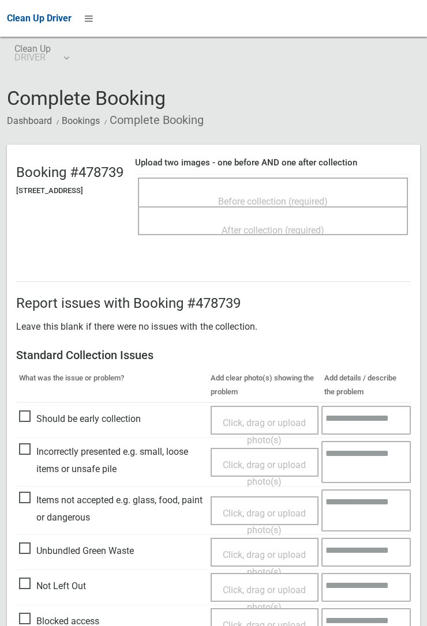
click at [288, 196] on span "Before collection (required)" at bounding box center [273, 201] width 110 height 11
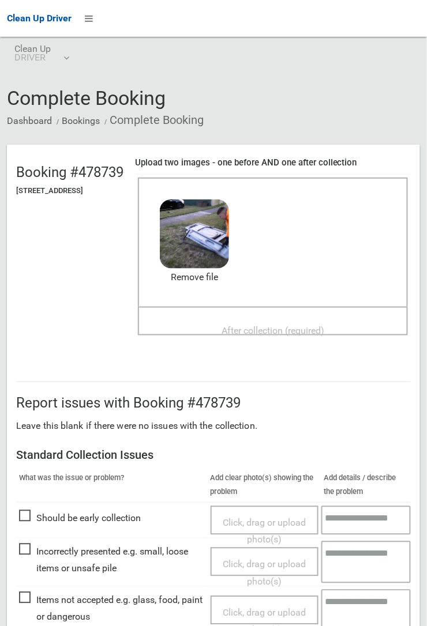
click at [270, 325] on span "After collection (required)" at bounding box center [272, 330] width 103 height 11
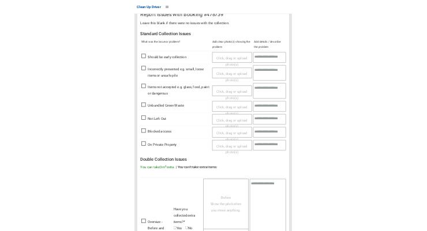
scroll to position [633, 0]
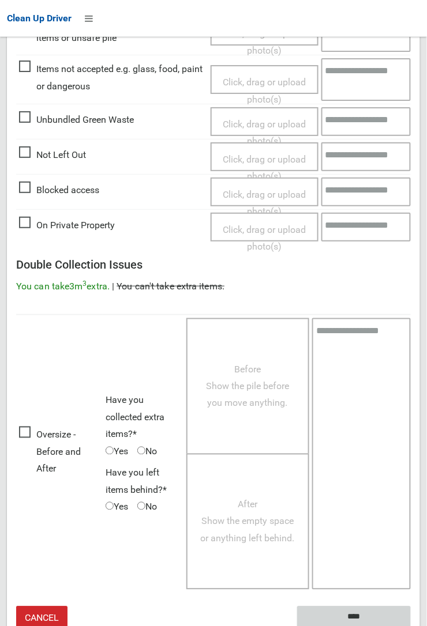
click at [411, 626] on input "****" at bounding box center [354, 617] width 114 height 21
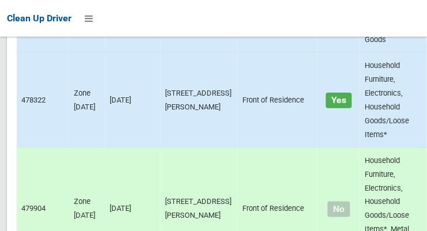
scroll to position [9184, 0]
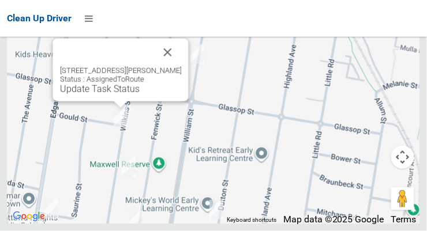
click at [179, 66] on button "Close" at bounding box center [168, 53] width 28 height 28
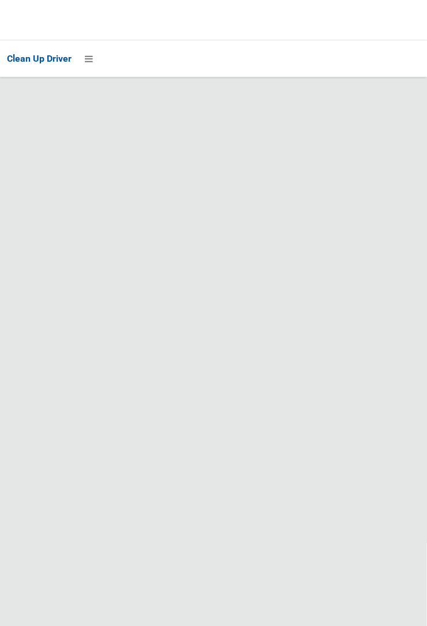
scroll to position [8774, 0]
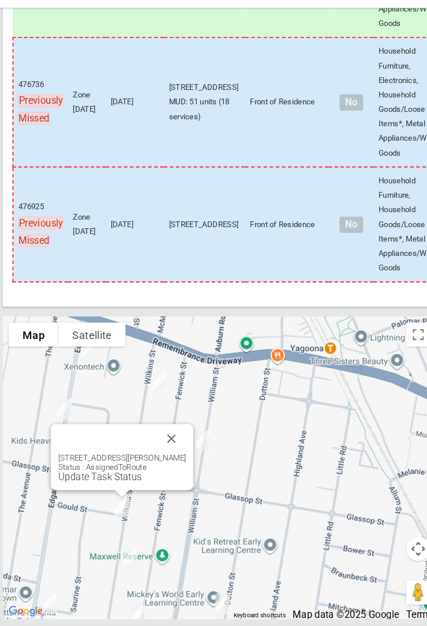
click at [117, 231] on link "Update Task Status" at bounding box center [100, 484] width 80 height 11
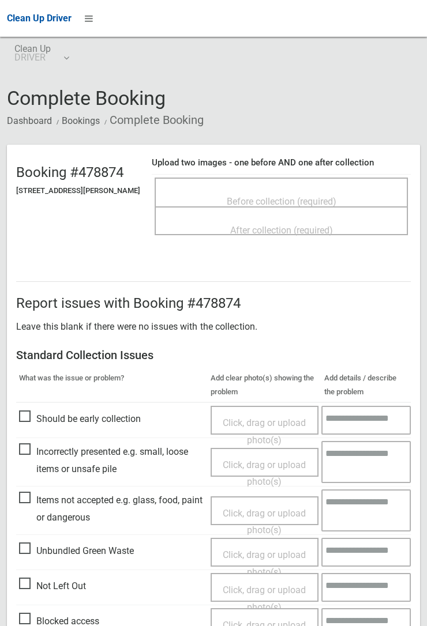
click at [270, 196] on span "Before collection (required)" at bounding box center [282, 201] width 110 height 11
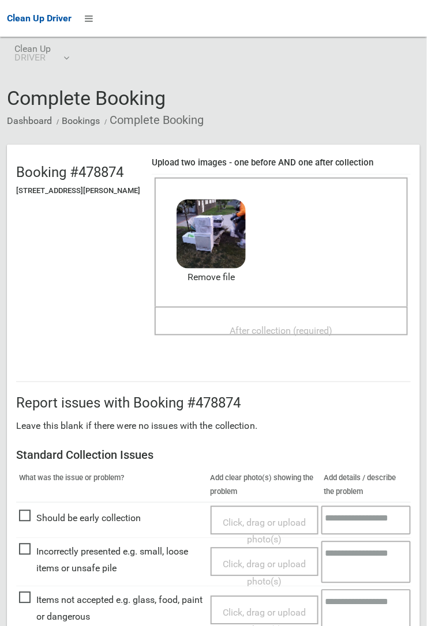
click at [239, 325] on span "After collection (required)" at bounding box center [281, 330] width 103 height 11
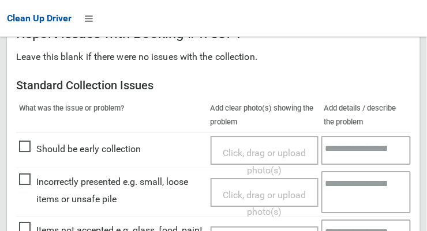
scroll to position [1043, 0]
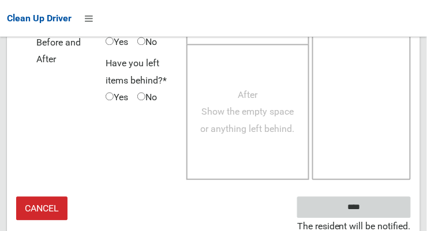
click at [371, 212] on input "****" at bounding box center [354, 207] width 114 height 21
click at [371, 210] on input "****" at bounding box center [354, 207] width 114 height 21
click at [358, 204] on input "****" at bounding box center [354, 207] width 114 height 21
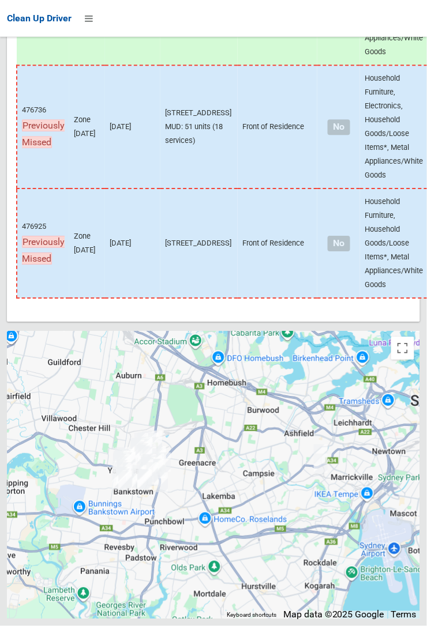
scroll to position [8774, 0]
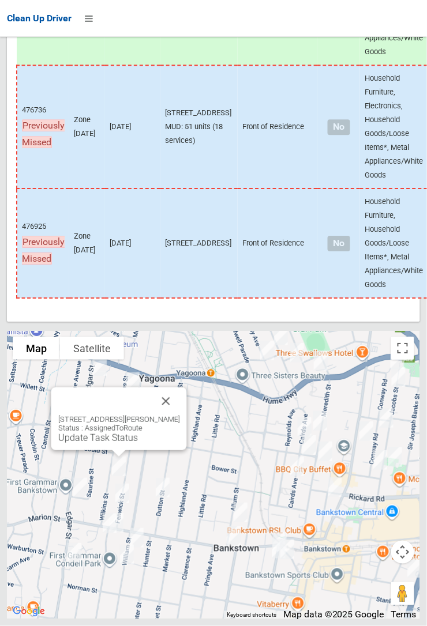
click at [115, 231] on link "Update Task Status" at bounding box center [98, 438] width 80 height 11
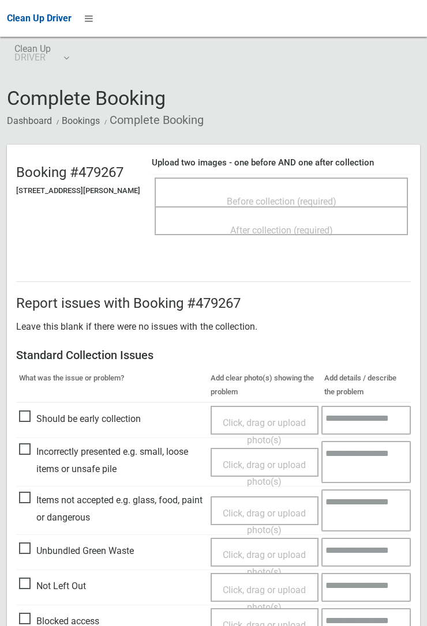
click at [291, 200] on span "Before collection (required)" at bounding box center [282, 201] width 110 height 11
click at [232, 349] on h3 "Standard Collection Issues" at bounding box center [213, 355] width 394 height 13
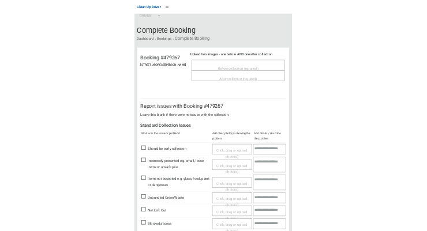
scroll to position [24, 0]
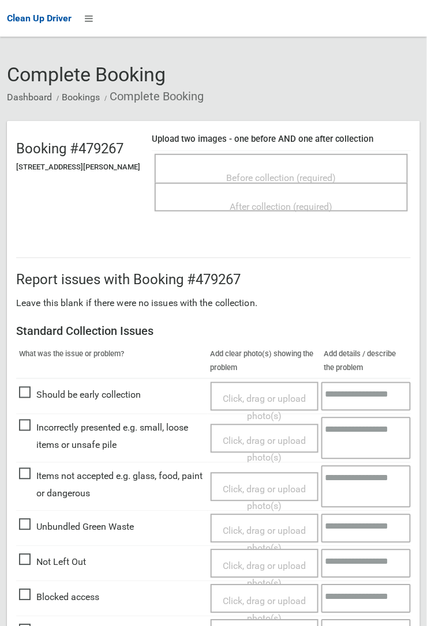
click at [279, 167] on div "Before collection (required)" at bounding box center [281, 177] width 228 height 21
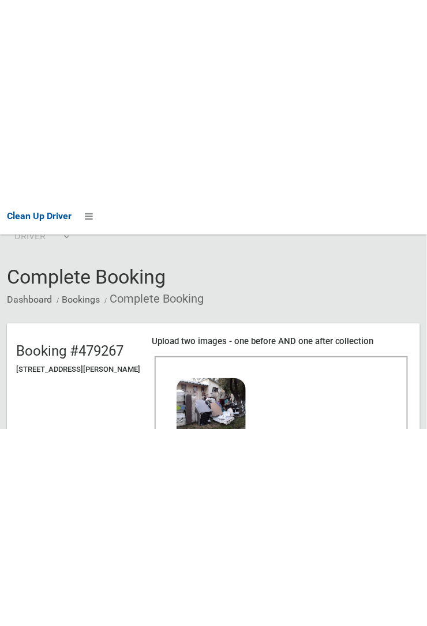
scroll to position [19, 0]
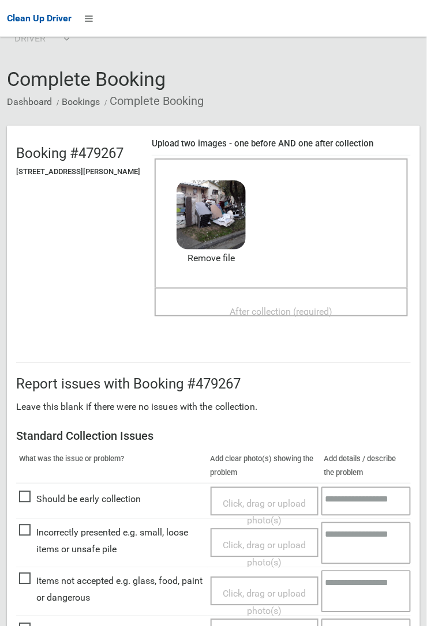
click at [291, 306] on span "After collection (required)" at bounding box center [281, 311] width 103 height 11
click at [277, 316] on span "After collection (required)" at bounding box center [281, 311] width 103 height 11
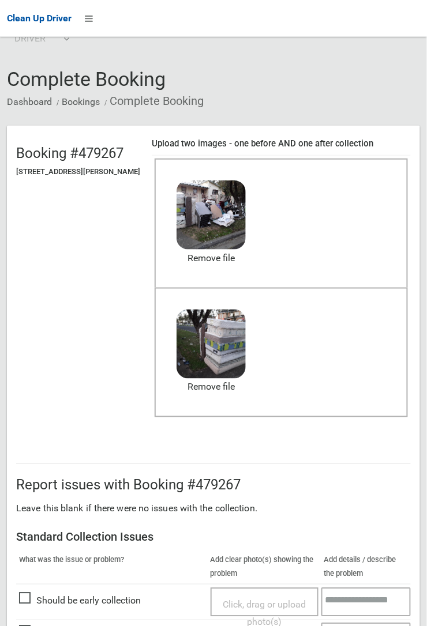
scroll to position [633, 0]
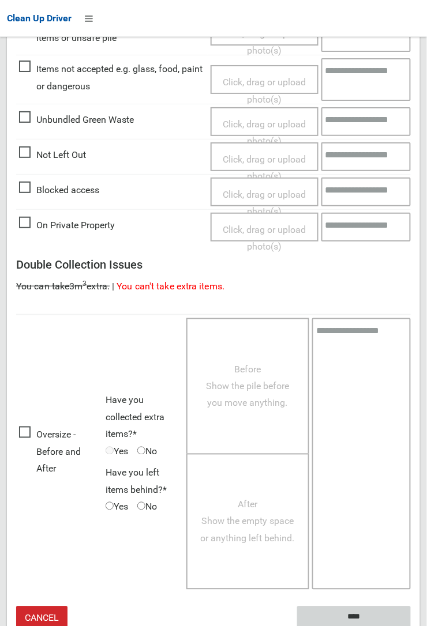
click at [347, 612] on input "****" at bounding box center [354, 617] width 114 height 21
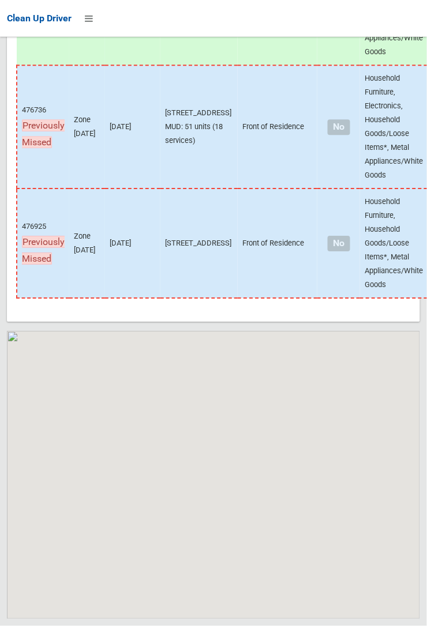
scroll to position [8774, 0]
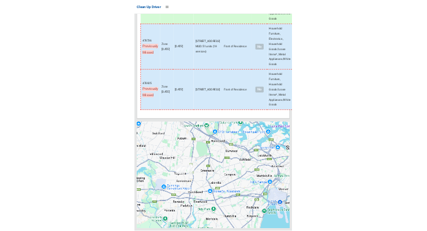
scroll to position [8774, 0]
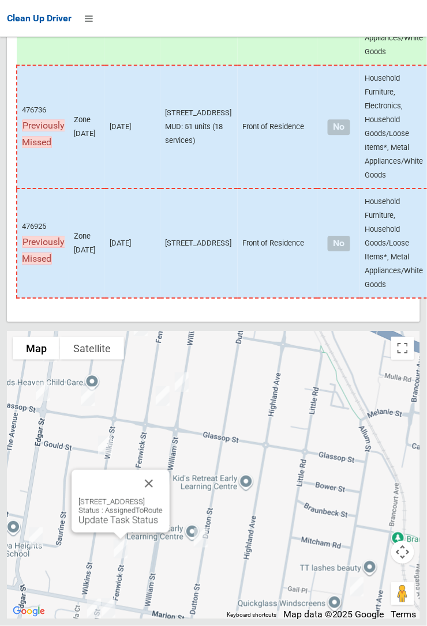
click at [163, 498] on button "Close" at bounding box center [149, 484] width 28 height 28
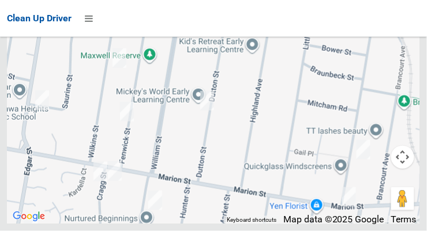
scroll to position [9184, 0]
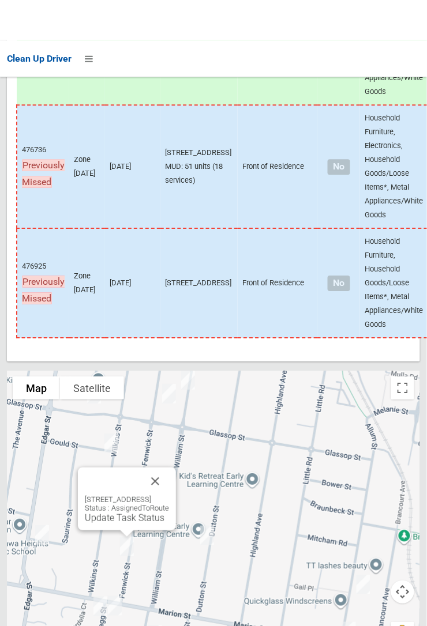
scroll to position [8774, 0]
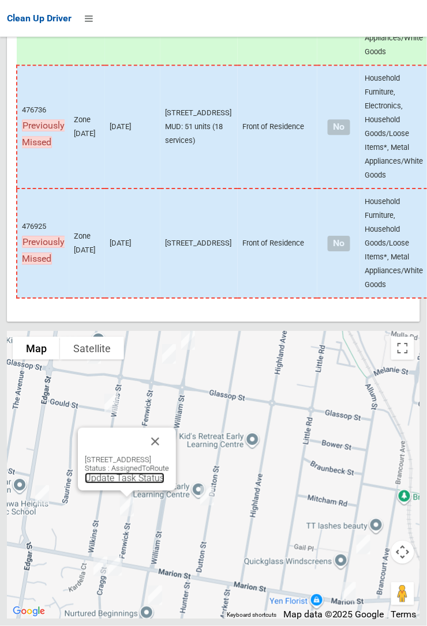
click at [120, 484] on link "Update Task Status" at bounding box center [125, 478] width 80 height 11
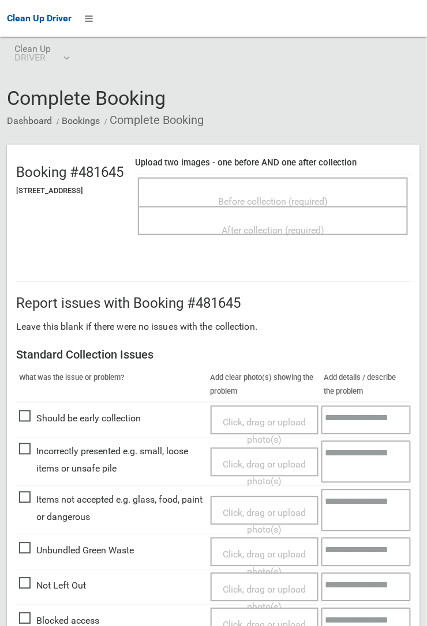
click at [266, 196] on span "Before collection (required)" at bounding box center [273, 201] width 110 height 11
click at [36, 583] on span "Not Left Out" at bounding box center [52, 586] width 67 height 17
click at [23, 578] on span "Not Left Out" at bounding box center [52, 586] width 67 height 17
click at [253, 586] on span "Click, drag or upload photo(s)" at bounding box center [264, 599] width 83 height 28
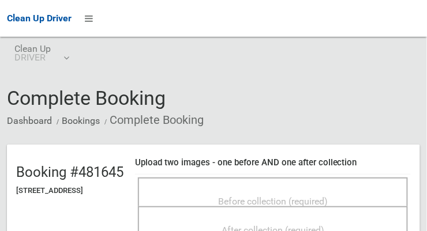
click at [237, 198] on span "Before collection (required)" at bounding box center [273, 201] width 110 height 11
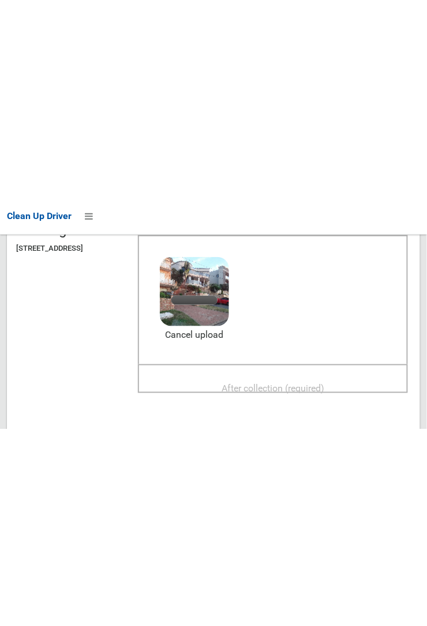
scroll to position [140, 0]
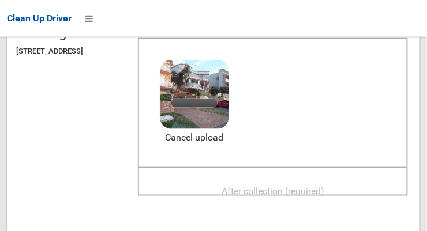
click at [287, 186] on span "After collection (required)" at bounding box center [272, 191] width 103 height 11
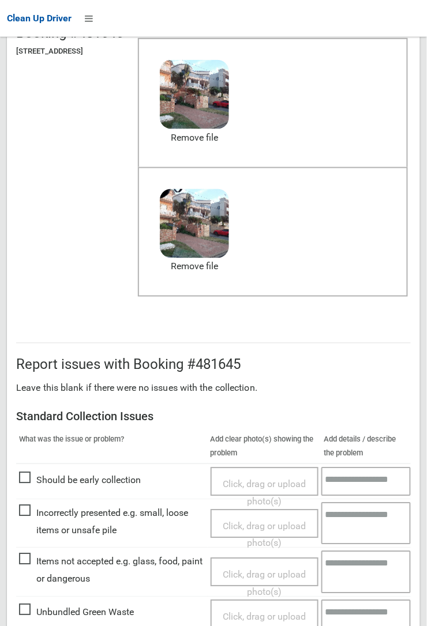
scroll to position [632, 0]
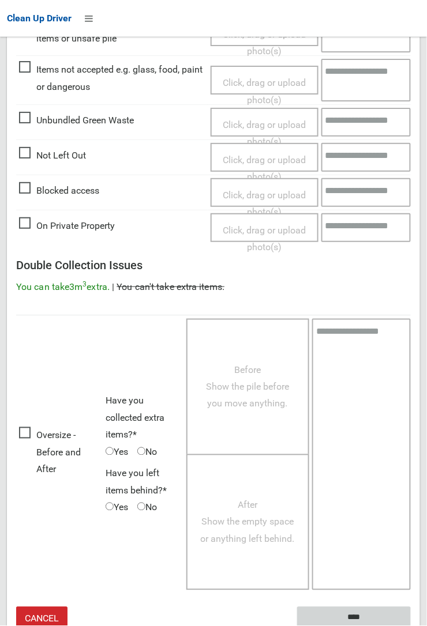
click at [411, 626] on input "****" at bounding box center [354, 617] width 114 height 21
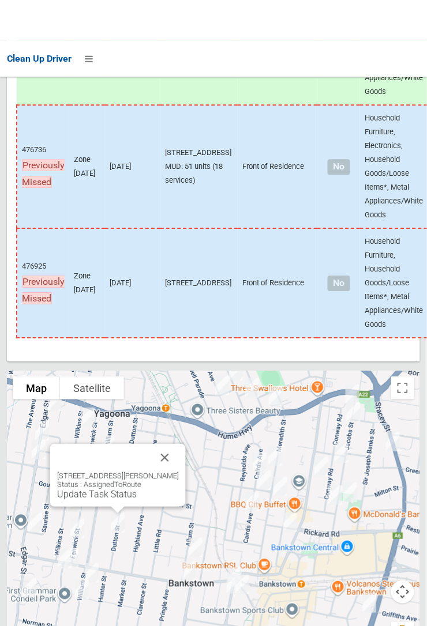
scroll to position [8774, 0]
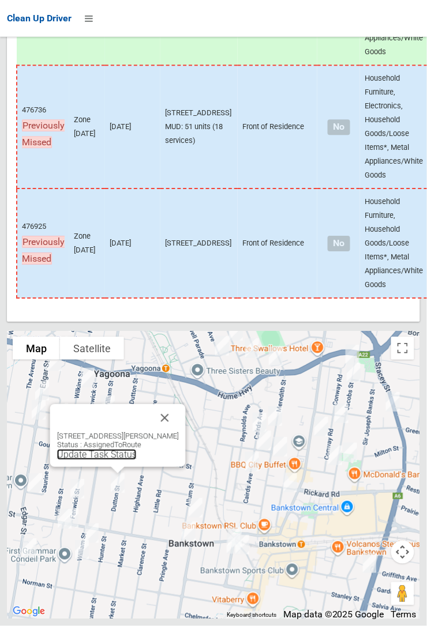
click at [104, 460] on link "Update Task Status" at bounding box center [97, 454] width 80 height 11
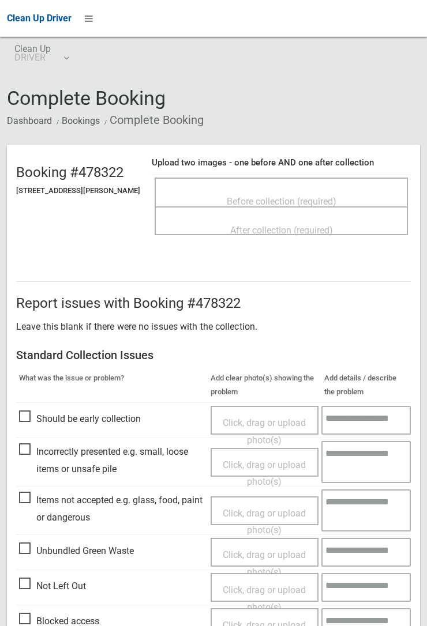
click at [291, 197] on span "Before collection (required)" at bounding box center [282, 201] width 110 height 11
click at [288, 196] on span "Before collection (required)" at bounding box center [282, 201] width 110 height 11
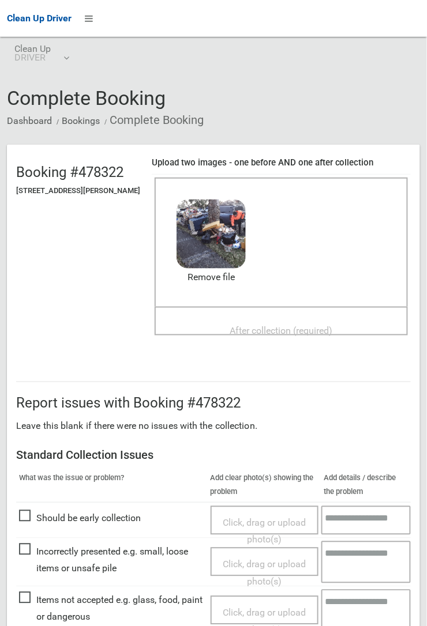
click at [245, 325] on span "After collection (required)" at bounding box center [281, 330] width 103 height 11
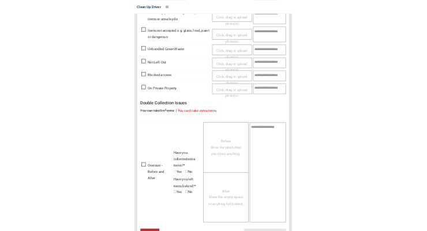
scroll to position [633, 0]
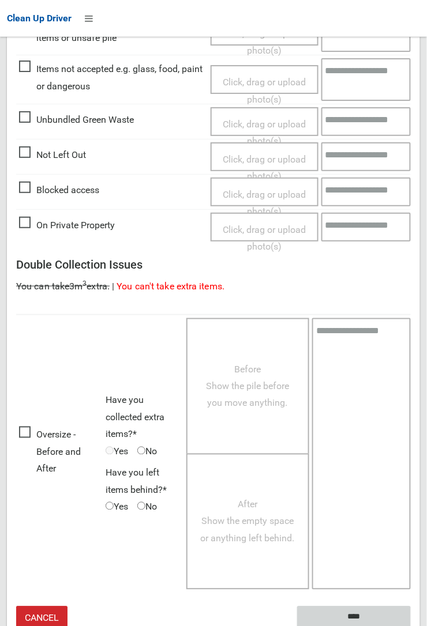
click at [359, 615] on input "****" at bounding box center [354, 617] width 114 height 21
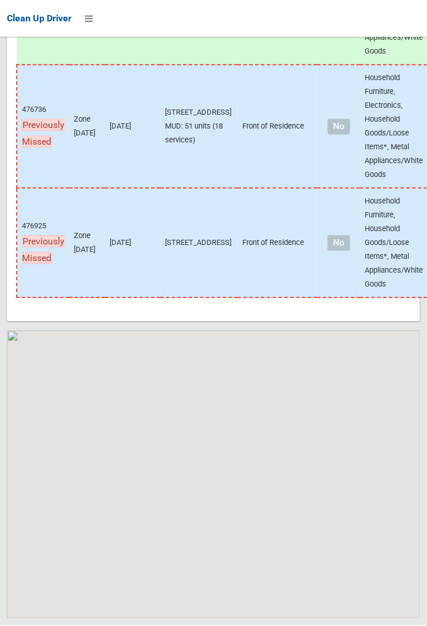
scroll to position [8774, 0]
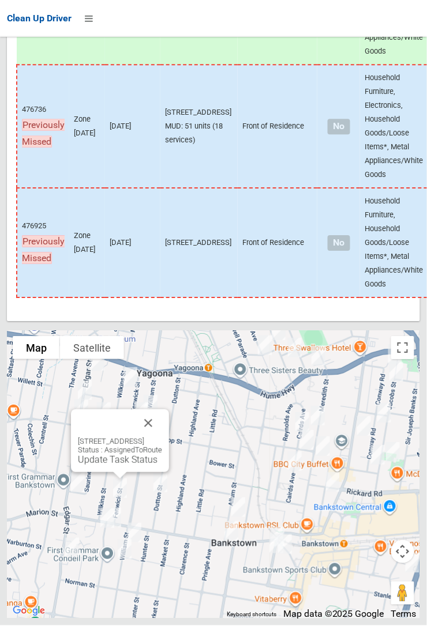
click at [162, 231] on button "Close" at bounding box center [148, 424] width 28 height 28
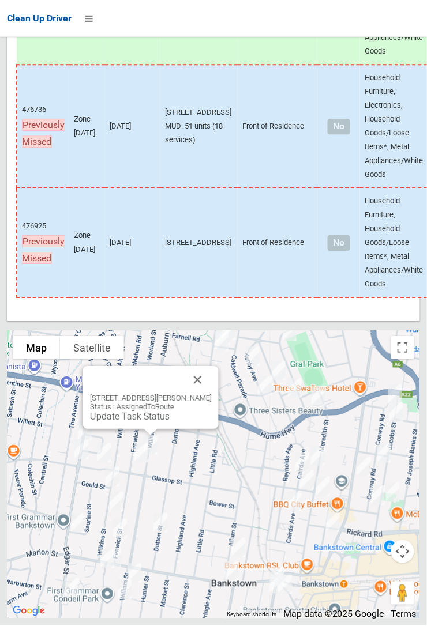
click at [212, 231] on button "Close" at bounding box center [198, 381] width 28 height 28
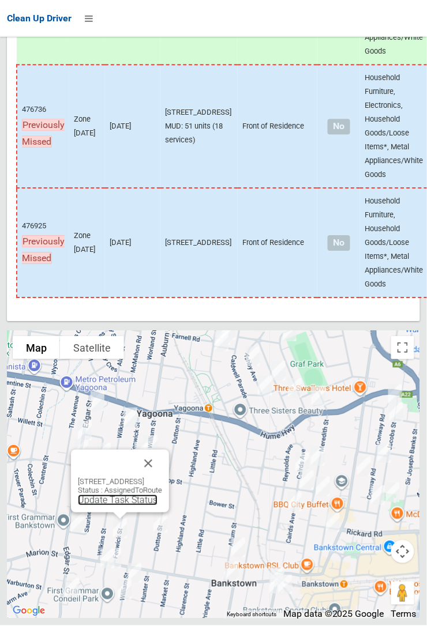
click at [112, 231] on link "Update Task Status" at bounding box center [118, 500] width 80 height 11
click at [162, 231] on button "Close" at bounding box center [148, 464] width 28 height 28
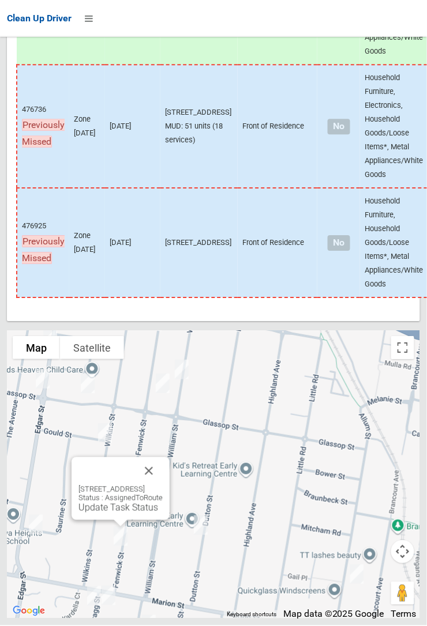
click at [111, 231] on div "86 Fenwick Street, BANKSTOWN NSW 2200 Status : AssignedToRoute Update Task Stat…" at bounding box center [121, 489] width 98 height 63
click at [82, 231] on link "Update Task Status" at bounding box center [118, 508] width 80 height 11
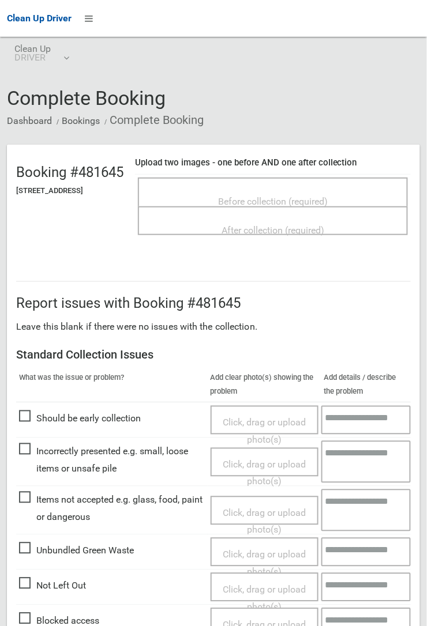
click at [36, 585] on span "Not Left Out" at bounding box center [52, 586] width 67 height 17
click at [38, 579] on span "Not Left Out" at bounding box center [52, 586] width 67 height 17
click at [31, 595] on span "Not Left Out" at bounding box center [52, 586] width 67 height 17
click at [261, 593] on span "Click, drag or upload photo(s)" at bounding box center [264, 599] width 83 height 28
click at [50, 595] on span "Not Left Out" at bounding box center [52, 586] width 67 height 17
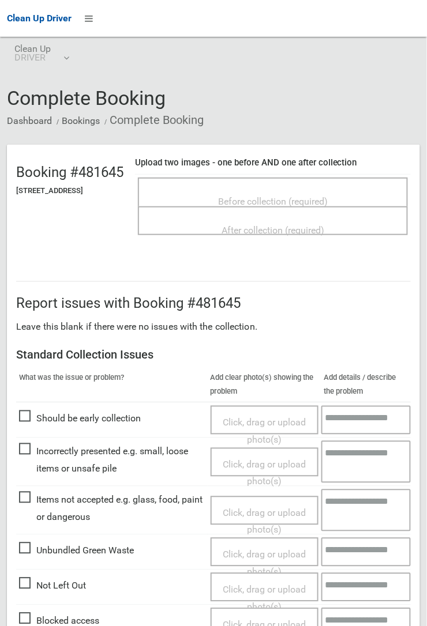
click at [263, 196] on span "Before collection (required)" at bounding box center [273, 201] width 110 height 11
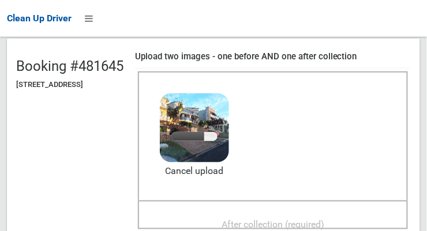
scroll to position [117, 0]
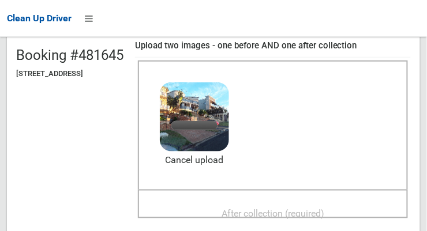
click at [302, 208] on span "After collection (required)" at bounding box center [272, 213] width 103 height 11
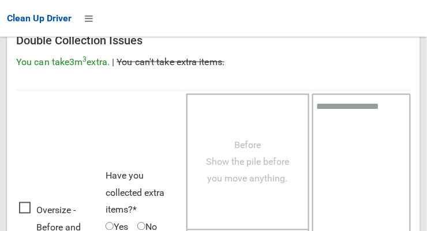
scroll to position [1043, 0]
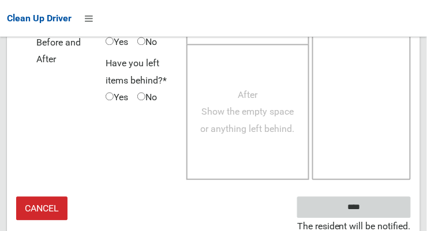
click at [362, 204] on input "****" at bounding box center [354, 207] width 114 height 21
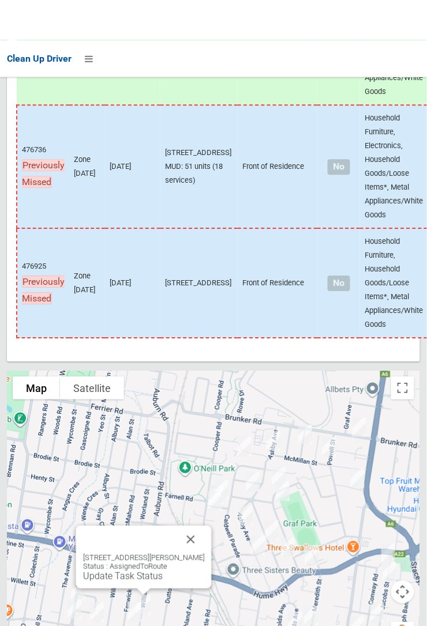
scroll to position [8774, 0]
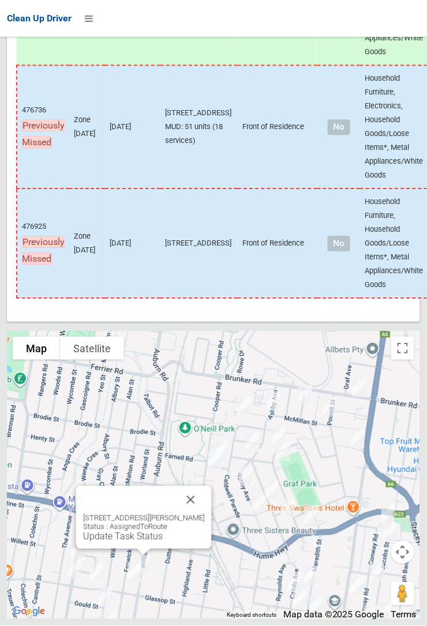
click at [129, 231] on link "Update Task Status" at bounding box center [123, 536] width 80 height 11
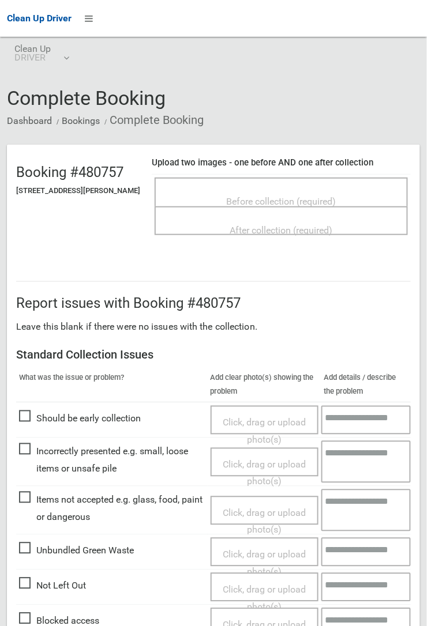
click at [285, 196] on span "Before collection (required)" at bounding box center [282, 201] width 110 height 11
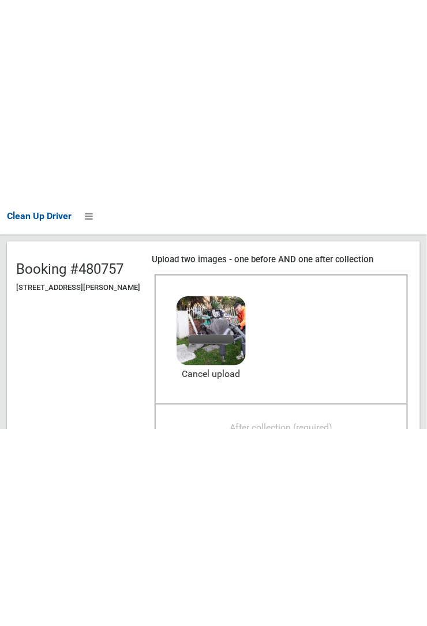
scroll to position [110, 0]
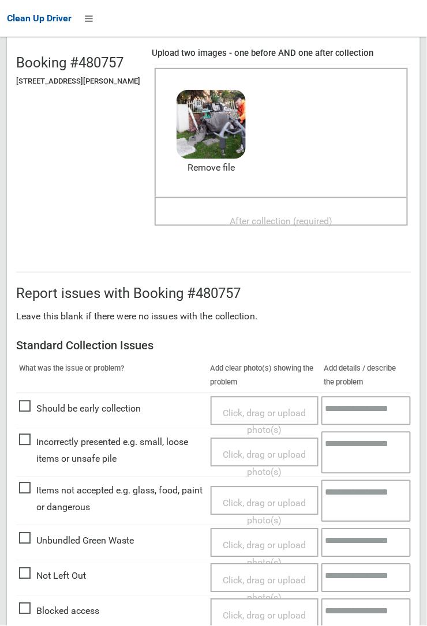
click at [242, 216] on span "After collection (required)" at bounding box center [281, 221] width 103 height 11
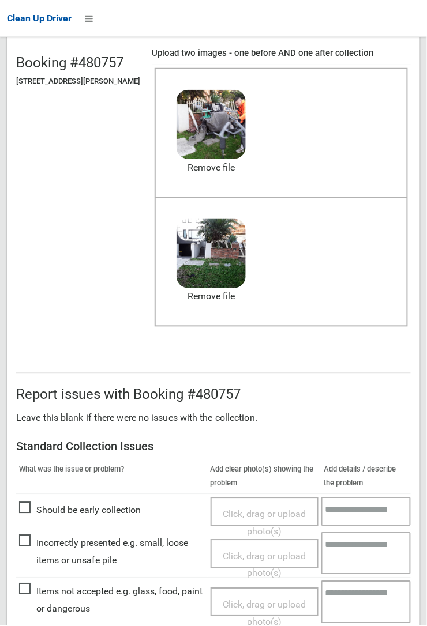
scroll to position [633, 0]
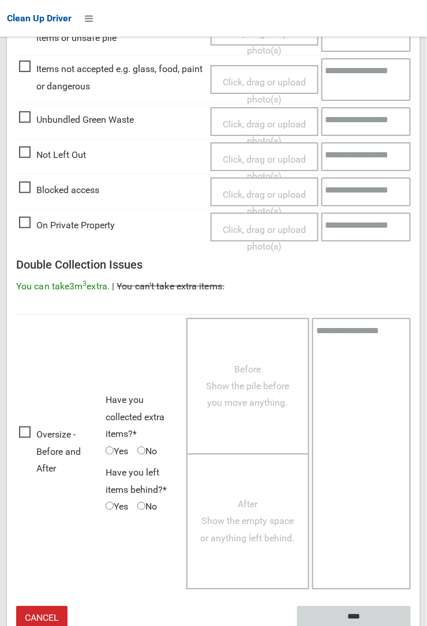
click at [363, 612] on input "****" at bounding box center [354, 617] width 114 height 21
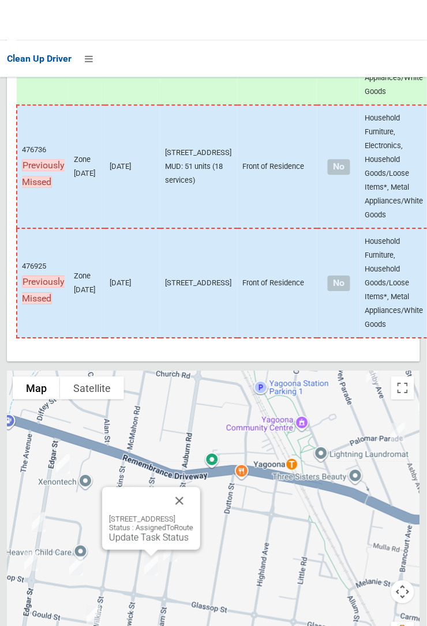
scroll to position [8774, 0]
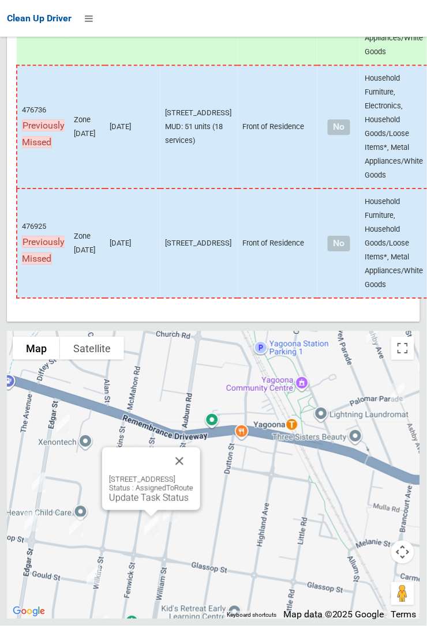
click at [134, 503] on link "Update Task Status" at bounding box center [149, 497] width 80 height 11
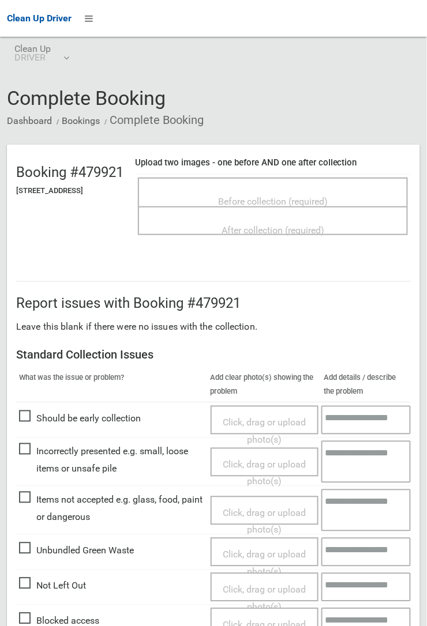
click at [262, 190] on div "Before collection (required)" at bounding box center [273, 200] width 245 height 21
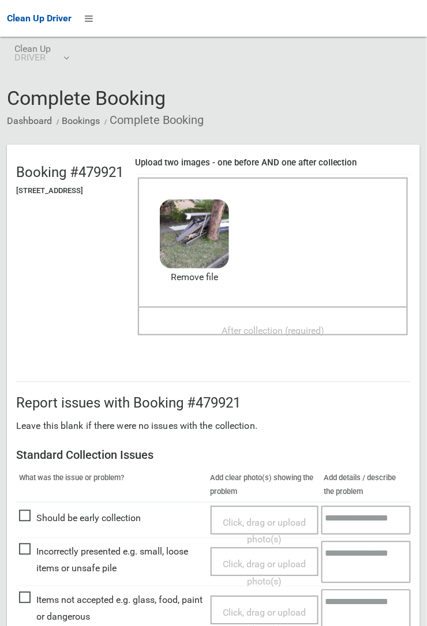
click at [249, 325] on span "After collection (required)" at bounding box center [272, 330] width 103 height 11
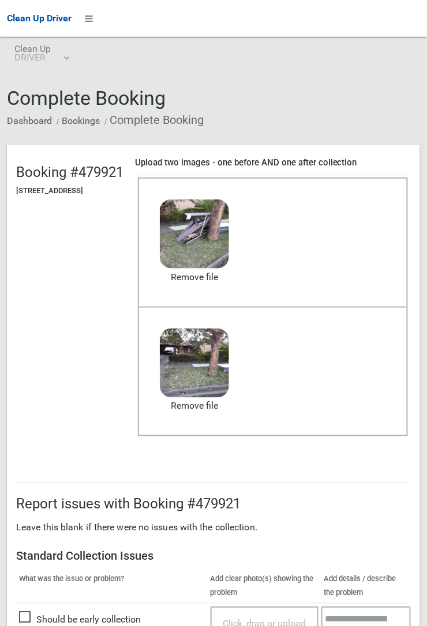
scroll to position [633, 0]
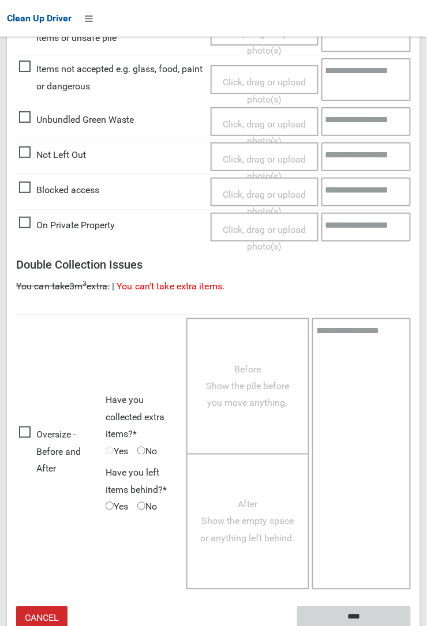
click at [350, 610] on input "****" at bounding box center [354, 617] width 114 height 21
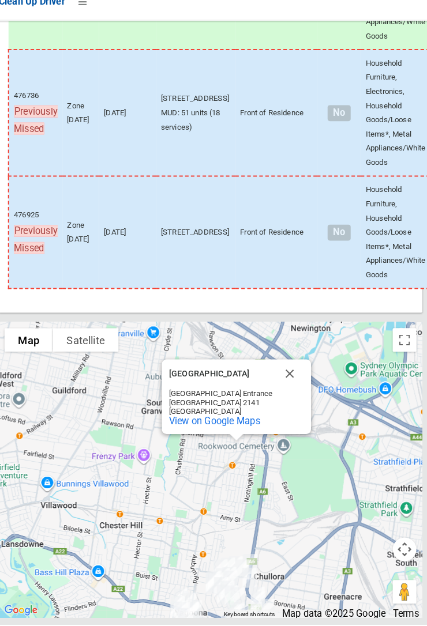
scroll to position [8775, 0]
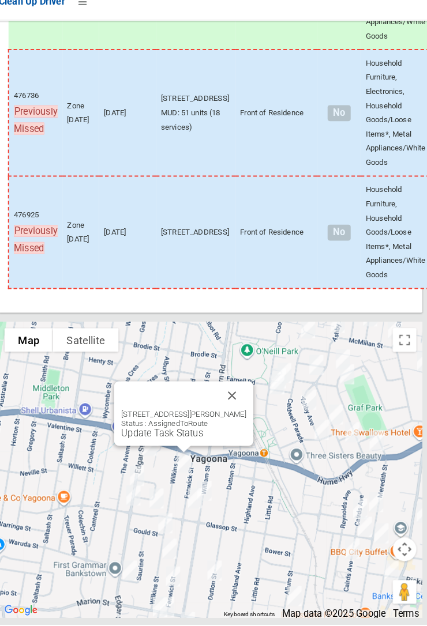
click at [166, 445] on link "Update Task Status" at bounding box center [167, 439] width 80 height 11
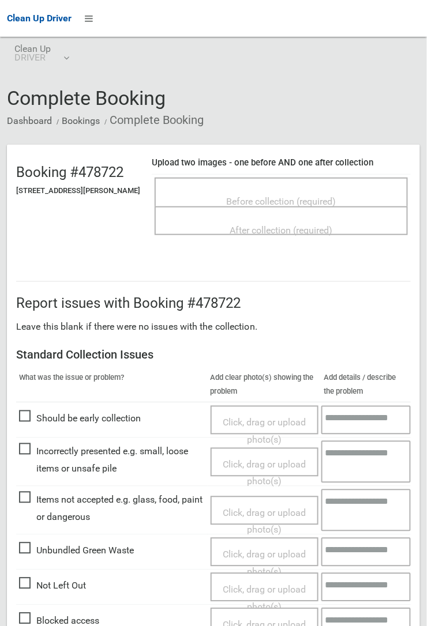
click at [256, 196] on span "Before collection (required)" at bounding box center [282, 201] width 110 height 11
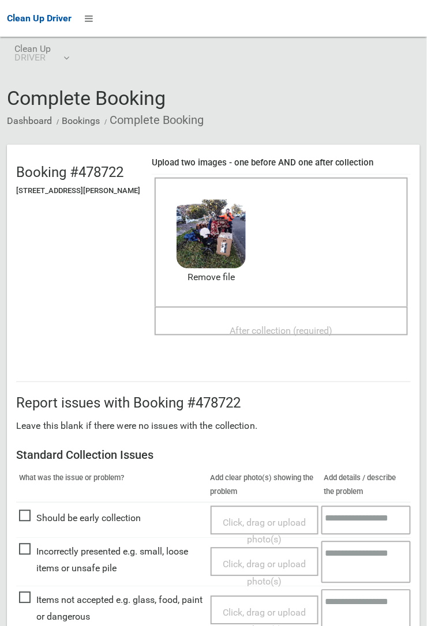
click at [261, 325] on span "After collection (required)" at bounding box center [281, 330] width 103 height 11
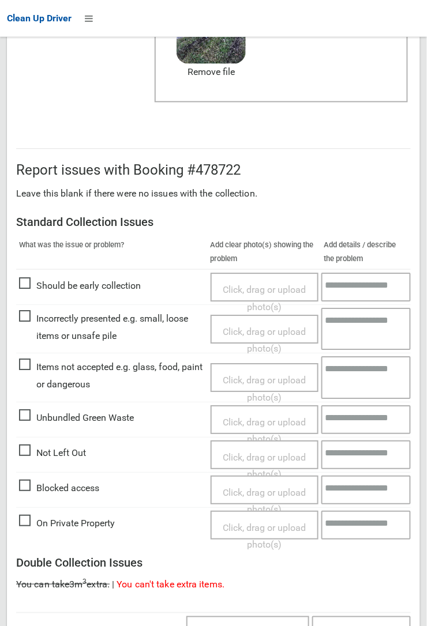
scroll to position [633, 0]
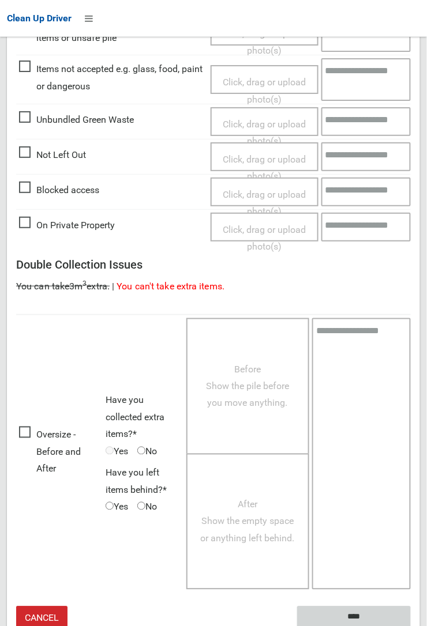
click at [411, 626] on input "****" at bounding box center [354, 617] width 114 height 21
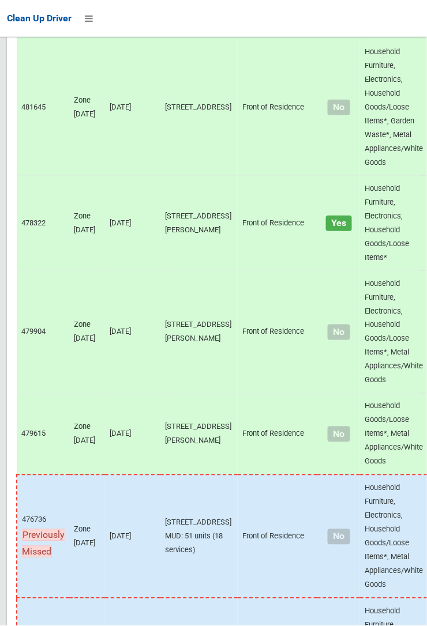
scroll to position [8774, 0]
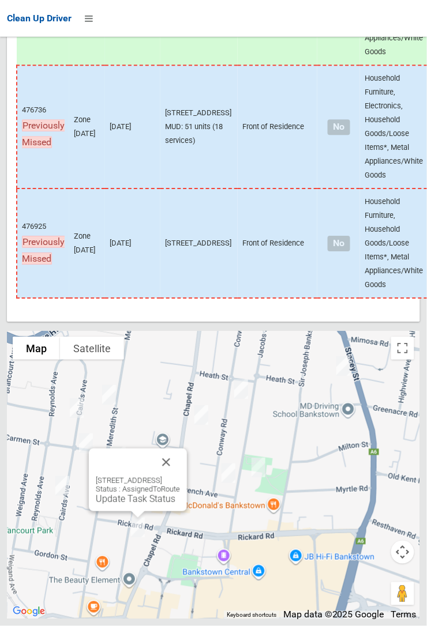
click at [180, 476] on button "Close" at bounding box center [166, 463] width 28 height 28
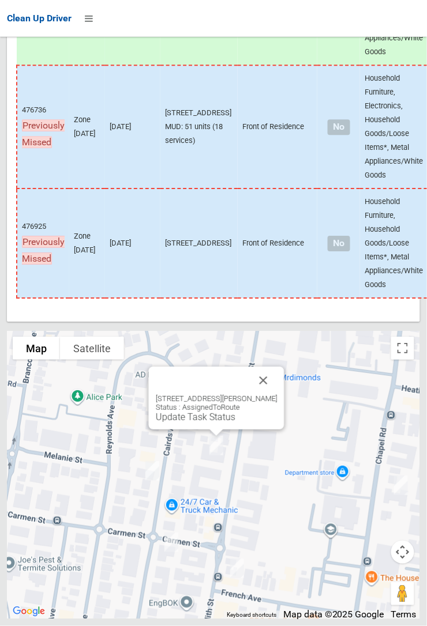
click at [275, 394] on button "Close" at bounding box center [264, 381] width 28 height 28
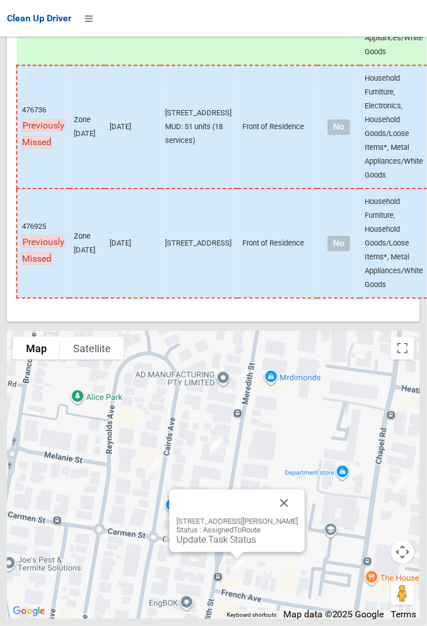
click at [298, 517] on button "Close" at bounding box center [284, 504] width 28 height 28
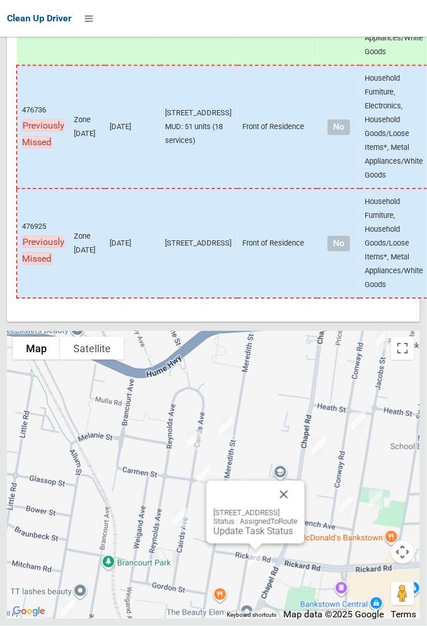
click at [298, 509] on button "Close" at bounding box center [284, 495] width 28 height 28
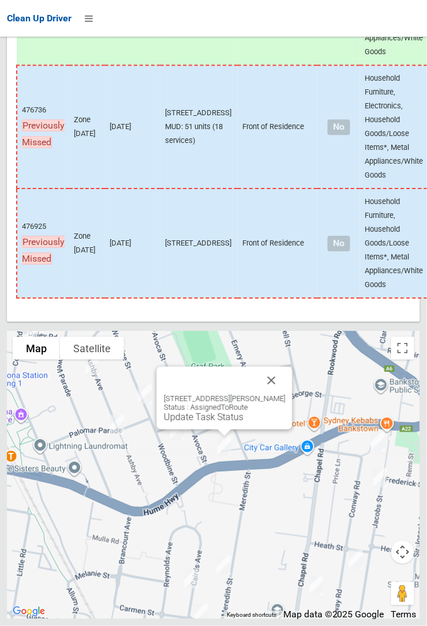
click at [285, 394] on button "Close" at bounding box center [272, 381] width 28 height 28
click at [204, 423] on link "Update Task Status" at bounding box center [204, 417] width 80 height 11
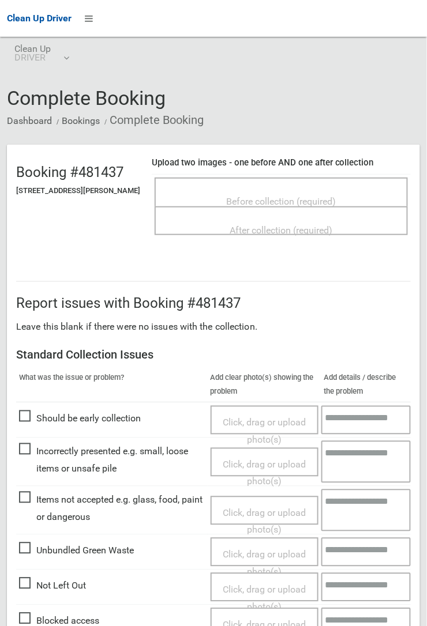
click at [268, 200] on span "Before collection (required)" at bounding box center [282, 201] width 110 height 11
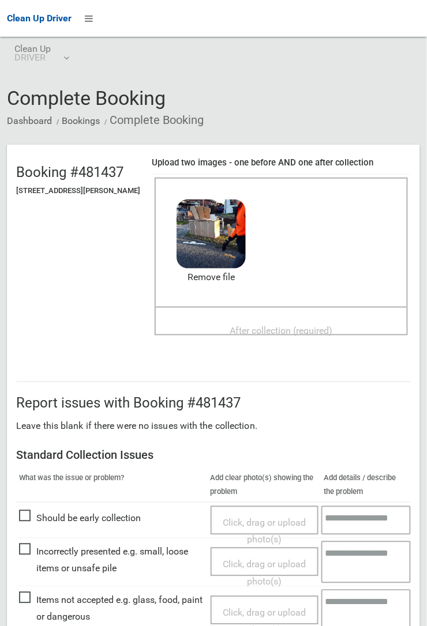
click at [303, 325] on span "After collection (required)" at bounding box center [281, 330] width 103 height 11
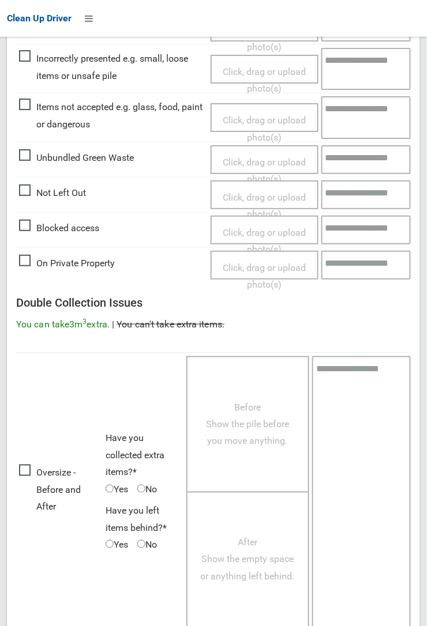
scroll to position [633, 0]
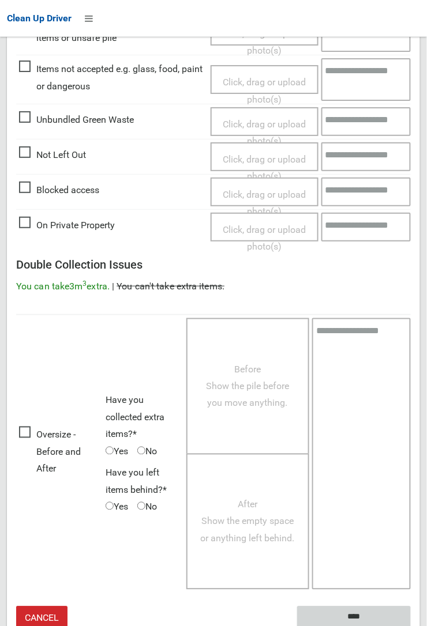
click at [363, 614] on input "****" at bounding box center [354, 617] width 114 height 21
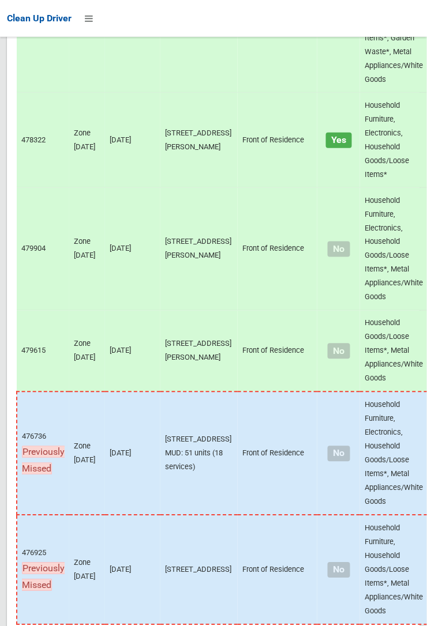
scroll to position [8774, 0]
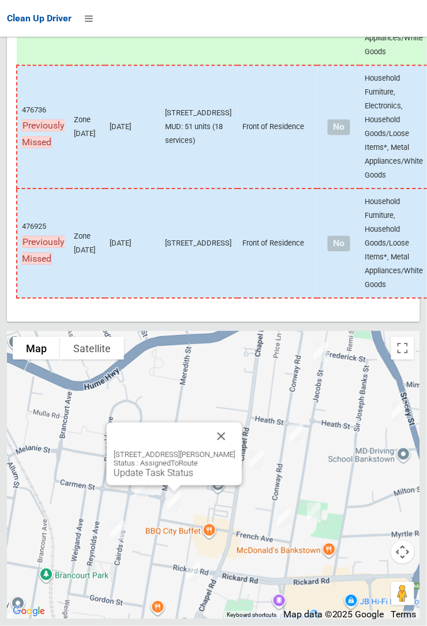
click at [235, 450] on button "Close" at bounding box center [222, 437] width 28 height 28
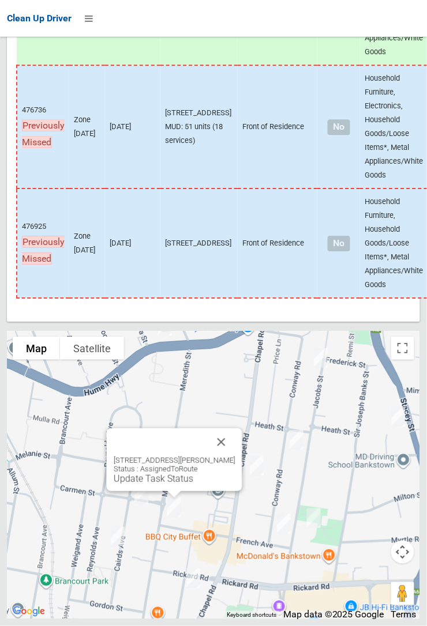
click at [235, 456] on button "Close" at bounding box center [222, 442] width 28 height 28
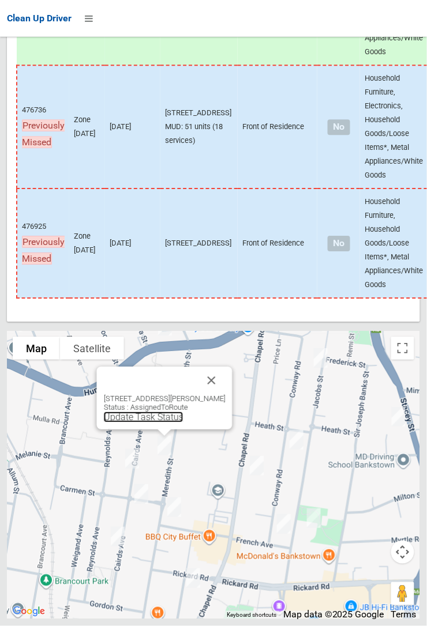
click at [149, 423] on link "Update Task Status" at bounding box center [144, 417] width 80 height 11
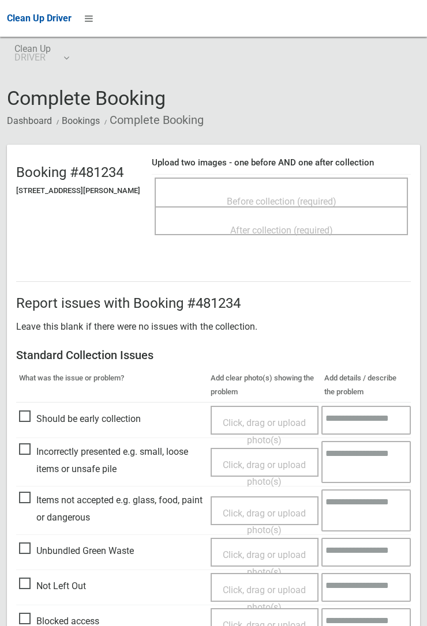
click at [296, 196] on span "Before collection (required)" at bounding box center [282, 201] width 110 height 11
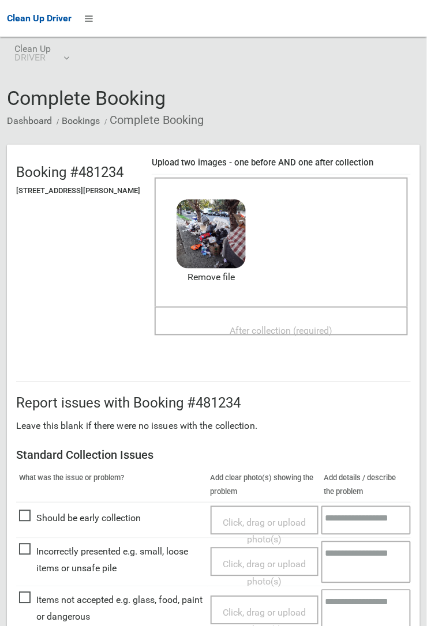
click at [279, 325] on span "After collection (required)" at bounding box center [281, 330] width 103 height 11
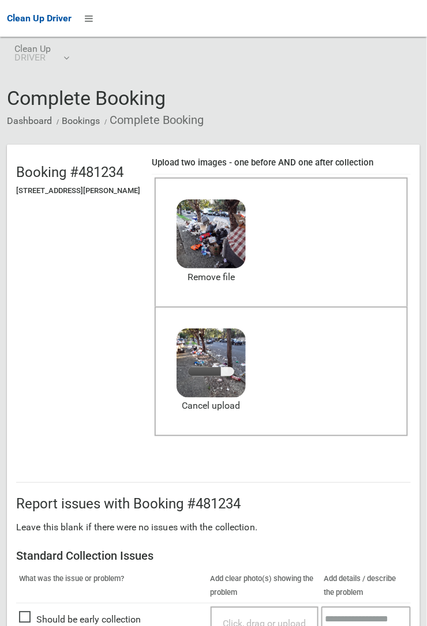
scroll to position [272, 0]
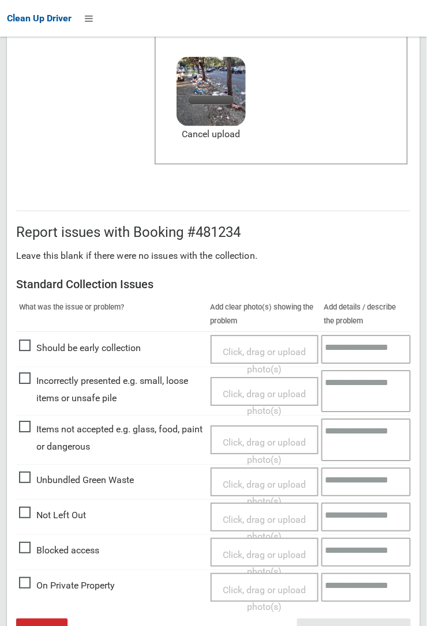
click at [43, 456] on span "Items not accepted e.g. glass, food, paint or dangerous" at bounding box center [112, 439] width 186 height 34
click at [24, 427] on span "Items not accepted e.g. glass, food, paint or dangerous" at bounding box center [112, 439] width 186 height 34
click at [27, 381] on span "Incorrectly presented e.g. small, loose items or unsafe pile" at bounding box center [112, 390] width 186 height 34
click at [267, 389] on span "Click, drag or upload photo(s)" at bounding box center [264, 403] width 83 height 28
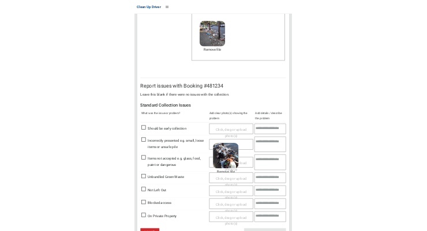
scroll to position [285, 0]
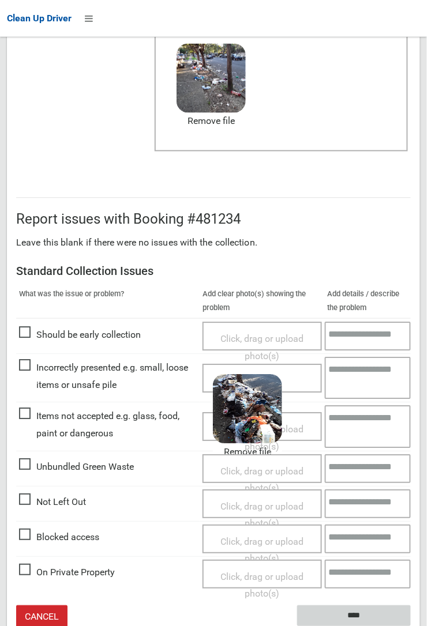
click at [356, 613] on input "****" at bounding box center [354, 616] width 114 height 21
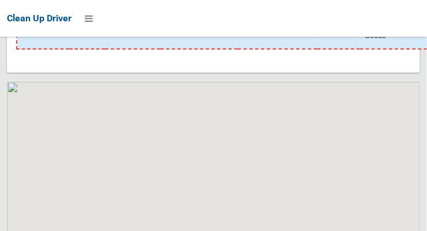
scroll to position [9184, 0]
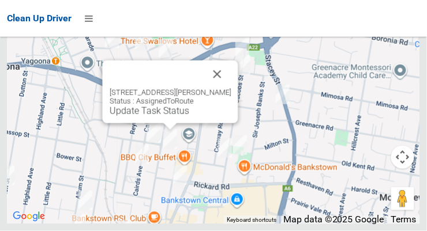
click at [231, 88] on button "Close" at bounding box center [218, 75] width 28 height 28
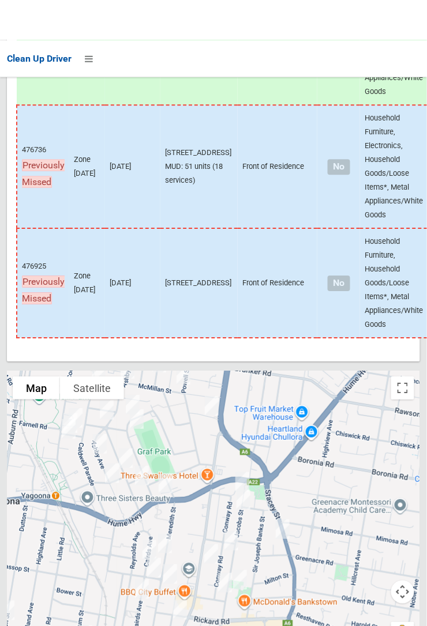
scroll to position [8774, 0]
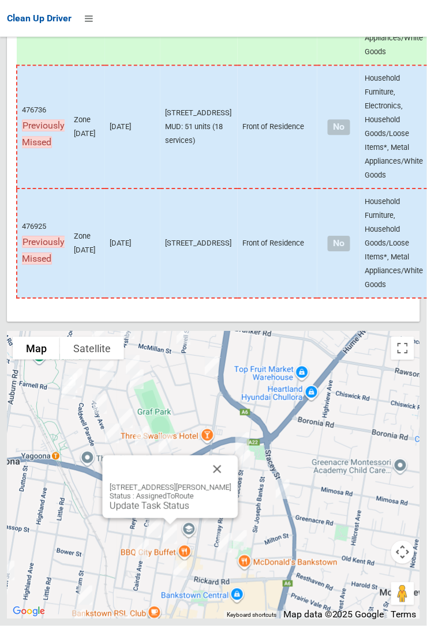
click at [231, 231] on button "Close" at bounding box center [218, 470] width 28 height 28
click at [149, 231] on link "Update Task Status" at bounding box center [150, 506] width 80 height 11
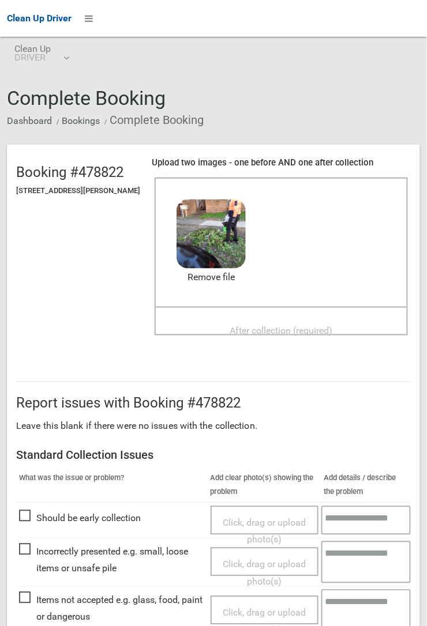
click at [271, 325] on span "After collection (required)" at bounding box center [281, 330] width 103 height 11
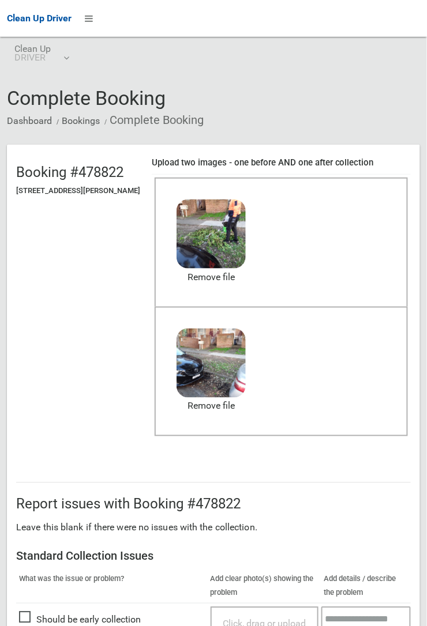
scroll to position [633, 0]
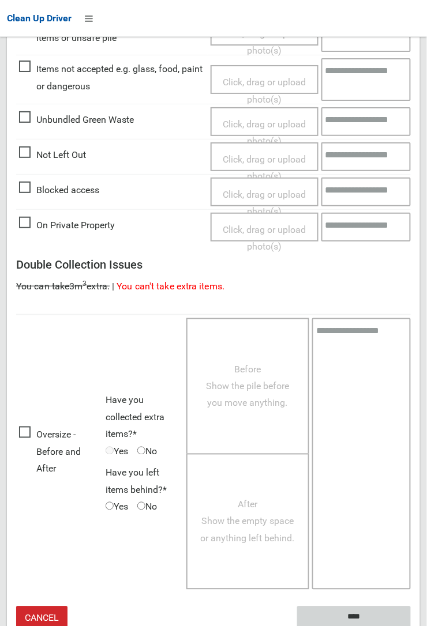
click at [360, 615] on input "****" at bounding box center [354, 617] width 114 height 21
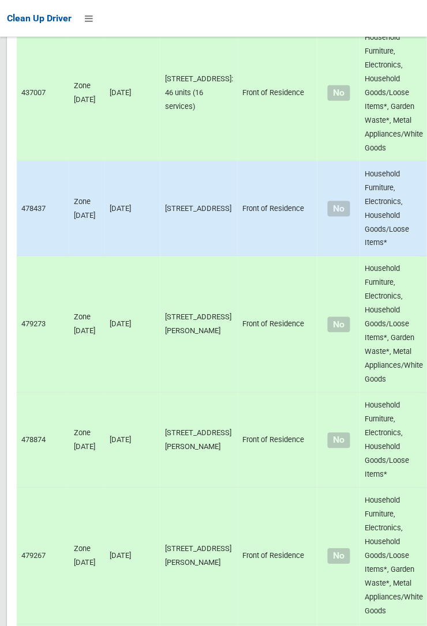
scroll to position [8774, 0]
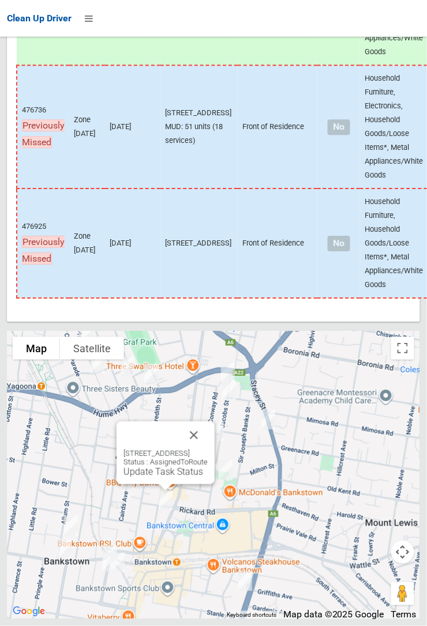
click at [208, 449] on button "Close" at bounding box center [194, 436] width 28 height 28
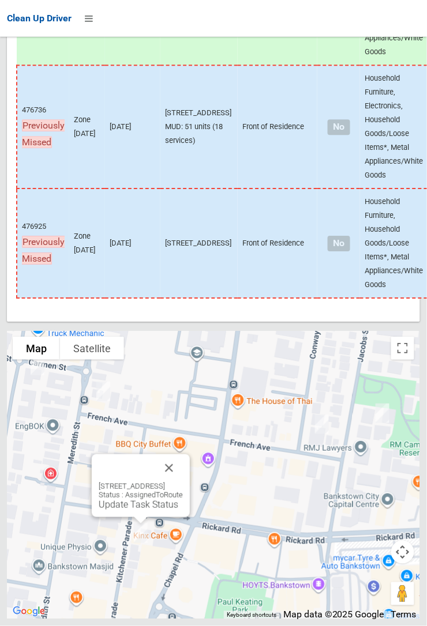
click at [128, 510] on link "Update Task Status" at bounding box center [139, 504] width 80 height 11
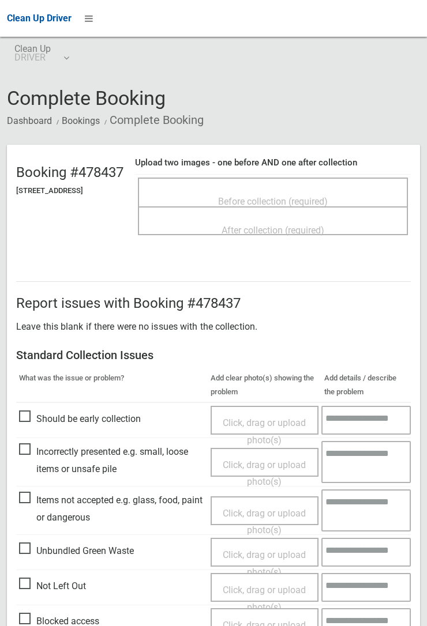
click at [280, 196] on span "Before collection (required)" at bounding box center [273, 201] width 110 height 11
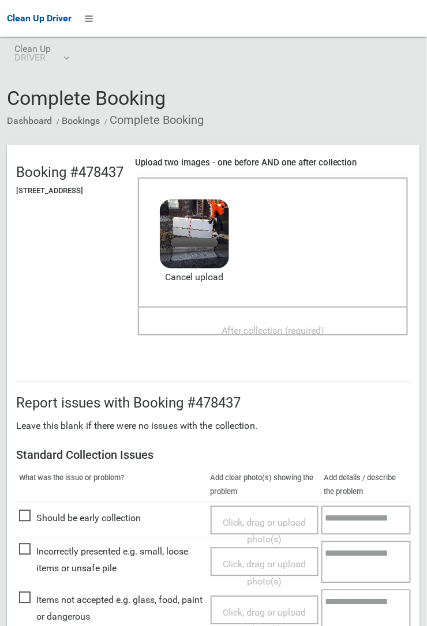
click at [291, 325] on span "After collection (required)" at bounding box center [272, 330] width 103 height 11
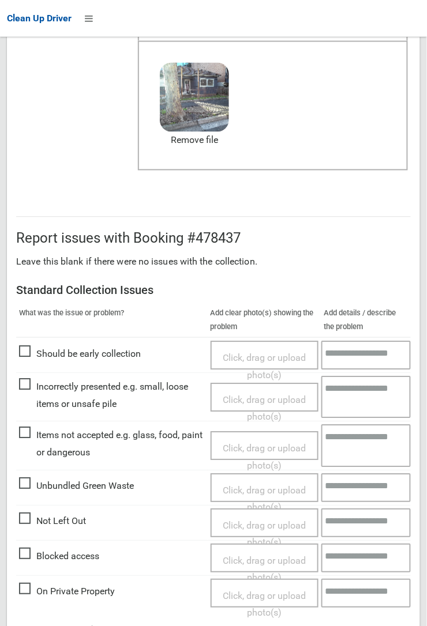
scroll to position [633, 0]
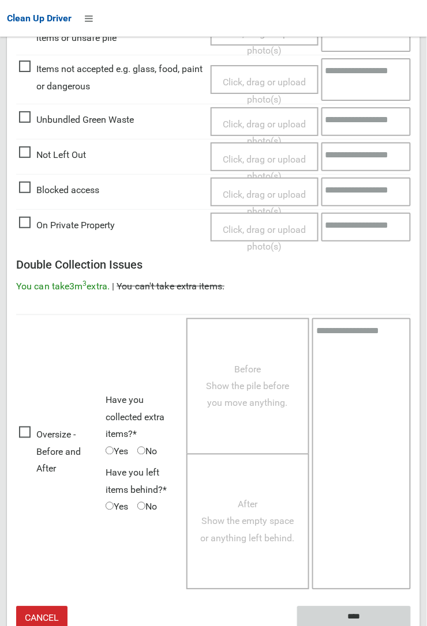
click at [411, 626] on input "****" at bounding box center [354, 617] width 114 height 21
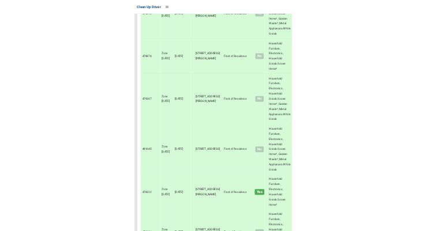
scroll to position [8774, 0]
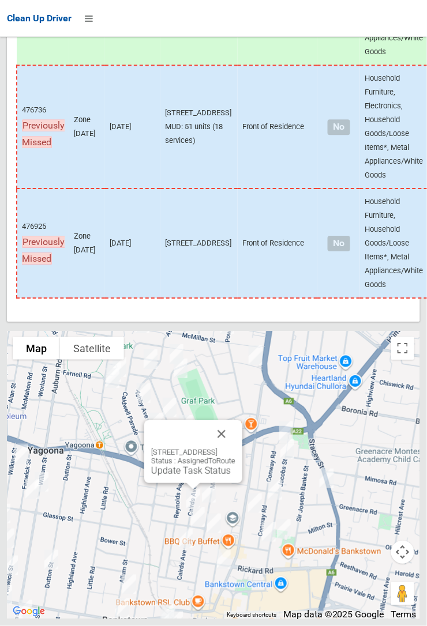
click at [235, 448] on button "Close" at bounding box center [222, 434] width 28 height 28
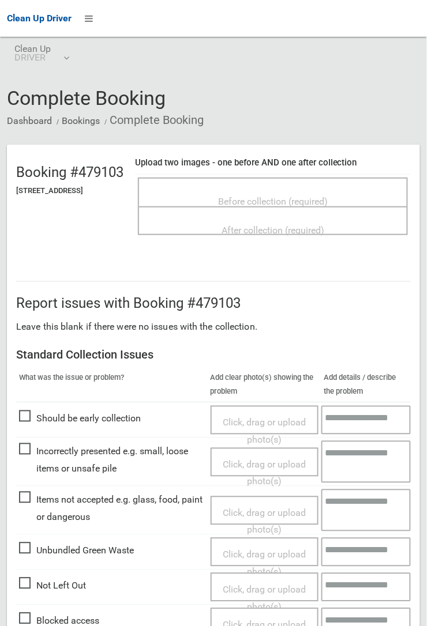
click at [293, 196] on span "Before collection (required)" at bounding box center [273, 201] width 110 height 11
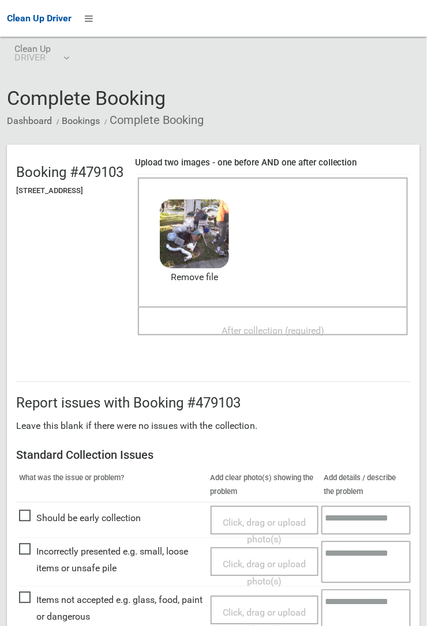
click at [250, 325] on span "After collection (required)" at bounding box center [272, 330] width 103 height 11
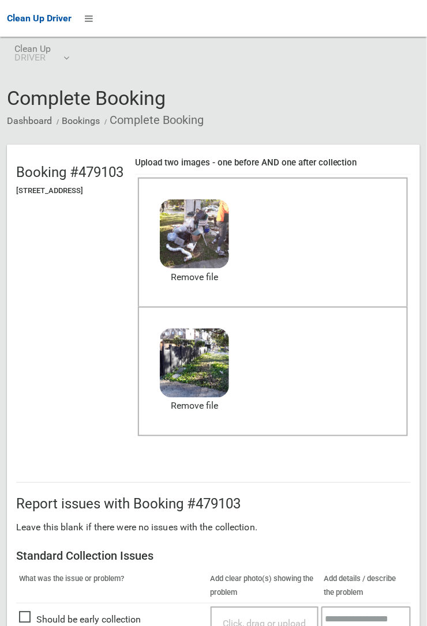
scroll to position [633, 0]
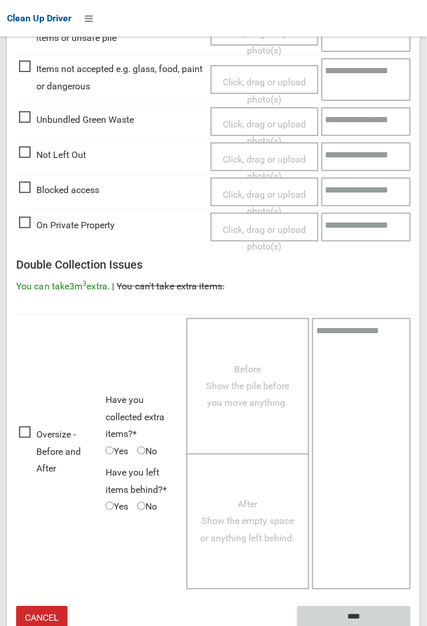
click at [411, 626] on input "****" at bounding box center [354, 617] width 114 height 21
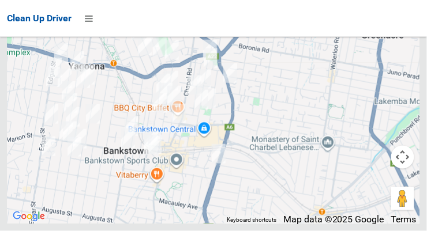
scroll to position [9184, 0]
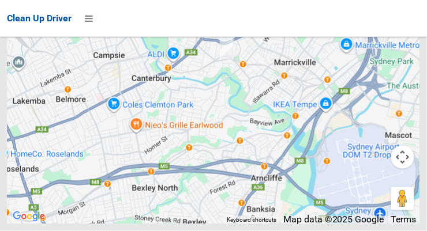
click at [425, 1] on div "Clean Up Driver" at bounding box center [213, 18] width 427 height 37
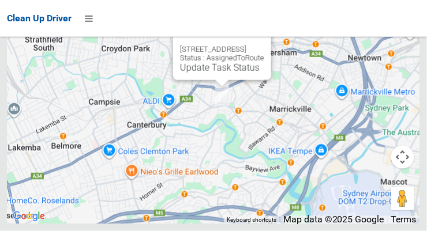
click at [264, 45] on button "Close" at bounding box center [250, 31] width 28 height 28
